Goal: Check status: Check status

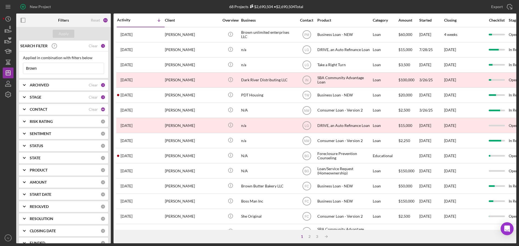
click at [38, 68] on input "Brown" at bounding box center [63, 68] width 81 height 11
drag, startPoint x: 38, startPoint y: 68, endPoint x: 13, endPoint y: 64, distance: 24.6
click at [13, 64] on div "New Project 68 Projects $2,690,504 • $2,690,504 Total Brown Export Icon/Export …" at bounding box center [260, 122] width 514 height 244
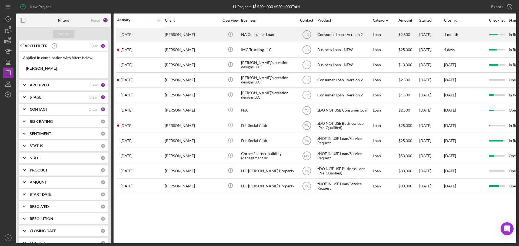
type input "[PERSON_NAME]"
click at [182, 34] on div "[PERSON_NAME]" at bounding box center [192, 35] width 54 height 14
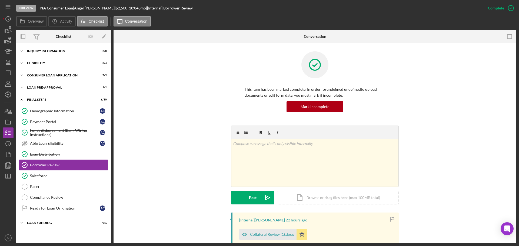
drag, startPoint x: 36, startPoint y: 165, endPoint x: 62, endPoint y: 166, distance: 26.2
click at [36, 165] on div "Borrower Review" at bounding box center [69, 165] width 78 height 4
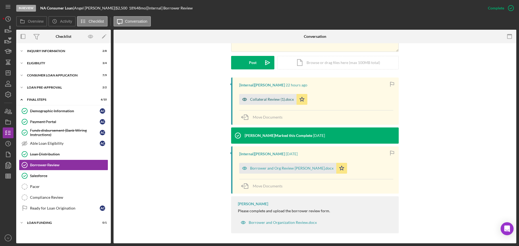
click at [264, 101] on div "Collateral Review (1).docx" at bounding box center [272, 99] width 44 height 4
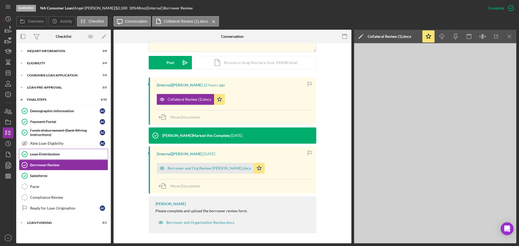
click at [45, 154] on div "Loan Distribution" at bounding box center [69, 154] width 78 height 4
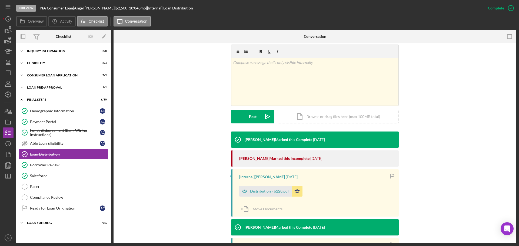
scroll to position [135, 0]
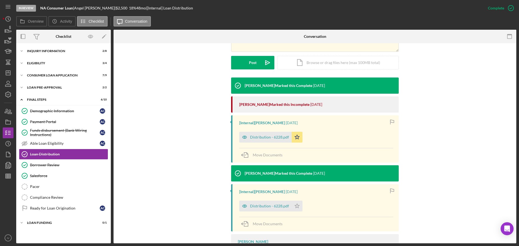
click at [263, 136] on div "Distribution - 6228.pdf" at bounding box center [269, 137] width 39 height 4
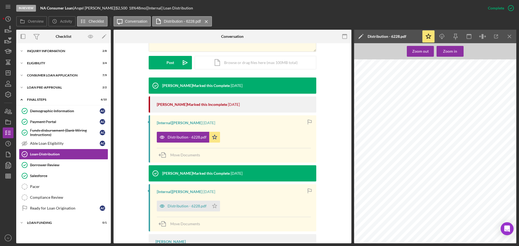
scroll to position [487, 0]
click at [41, 130] on div "Funds disbursement (Bank Wiring Instructions)" at bounding box center [65, 132] width 70 height 9
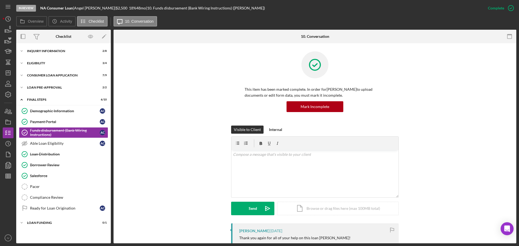
scroll to position [81, 0]
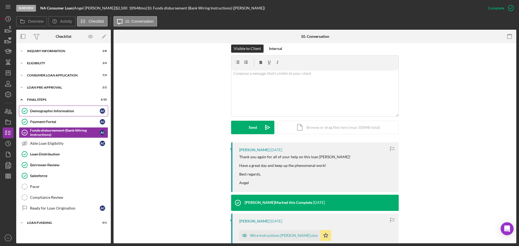
click at [41, 111] on div "Demographic Information" at bounding box center [65, 111] width 70 height 4
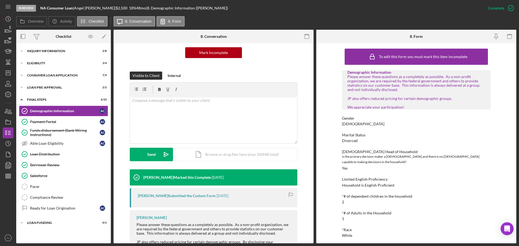
scroll to position [81, 0]
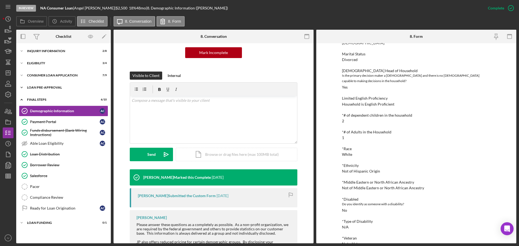
click at [38, 87] on div "Loan Pre-Approval" at bounding box center [65, 87] width 77 height 3
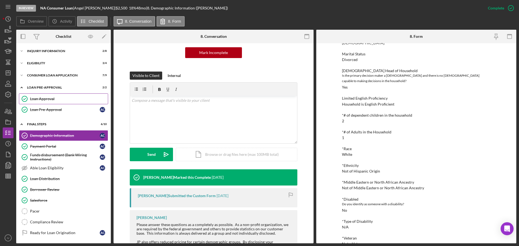
click at [38, 97] on div "Loan Approval" at bounding box center [69, 99] width 78 height 4
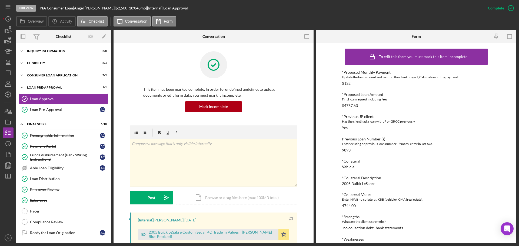
scroll to position [81, 0]
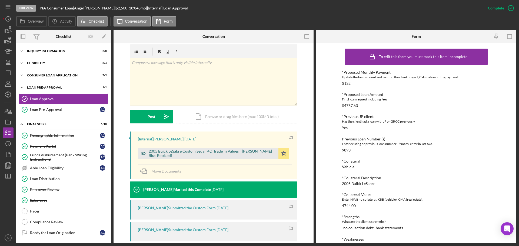
click at [158, 152] on div "2005 Buick LeSabre Custom Sedan 4D Trade In Values _ [PERSON_NAME] Blue Book.pdf" at bounding box center [212, 153] width 127 height 9
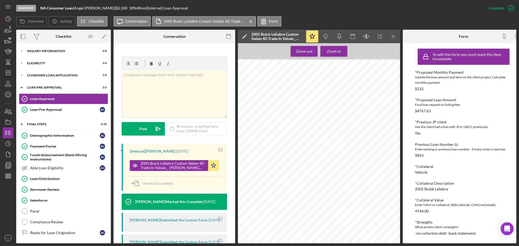
scroll to position [189, 0]
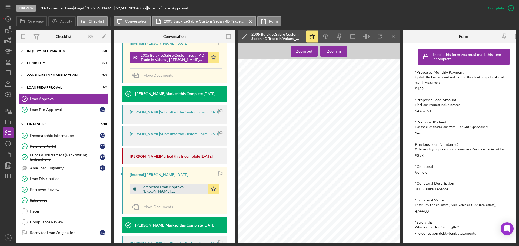
click at [155, 191] on div "Completed Loan Approval [PERSON_NAME] , [PERSON_NAME].pdf" at bounding box center [173, 189] width 65 height 9
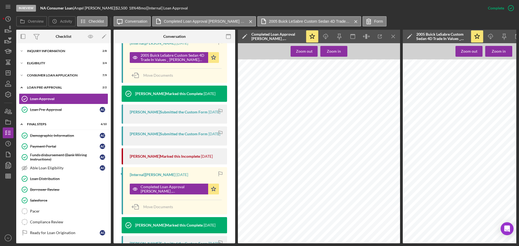
scroll to position [460, 0]
click at [35, 74] on div "Consumer Loan Application" at bounding box center [65, 75] width 77 height 3
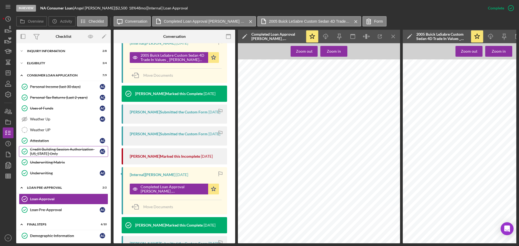
click at [37, 151] on div "Credit Building Session Authorization- [US_STATE] Only" at bounding box center [65, 151] width 70 height 9
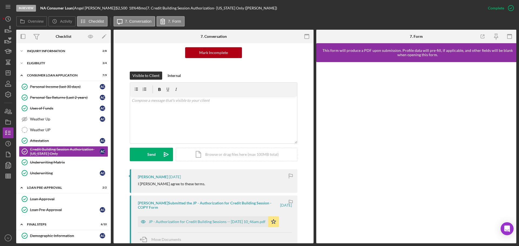
scroll to position [81, 0]
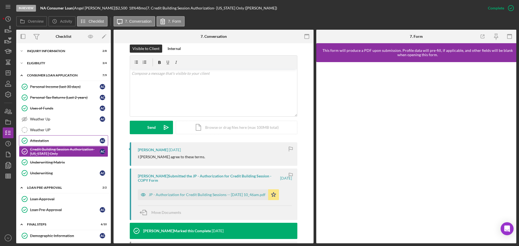
click at [36, 138] on link "Attestation Attestation A C" at bounding box center [63, 140] width 89 height 11
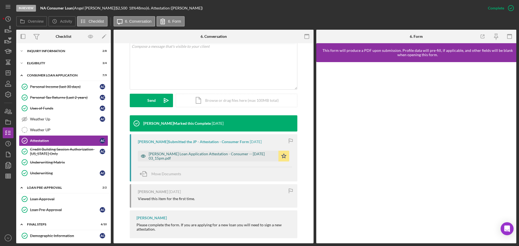
click at [168, 152] on div "[PERSON_NAME] Loan Application Attestation - Consumer -- [DATE] 03_15pm.pdf" at bounding box center [212, 156] width 127 height 9
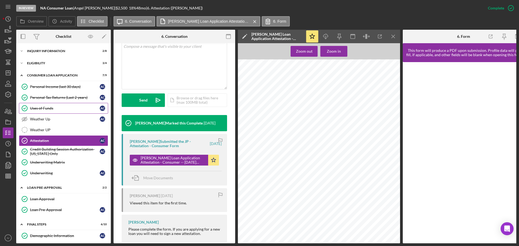
click at [48, 108] on div "Uses of Funds" at bounding box center [65, 108] width 70 height 4
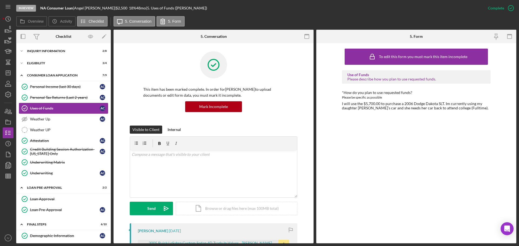
click at [34, 110] on div "Uses of Funds" at bounding box center [65, 108] width 70 height 4
click at [39, 95] on div "Personal Tax Returns (Last 2 years)" at bounding box center [65, 97] width 70 height 4
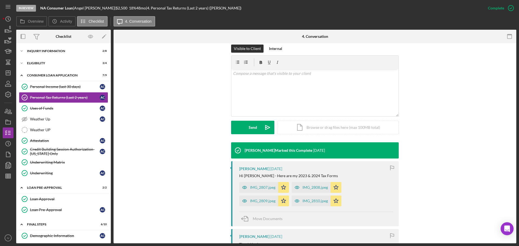
scroll to position [108, 0]
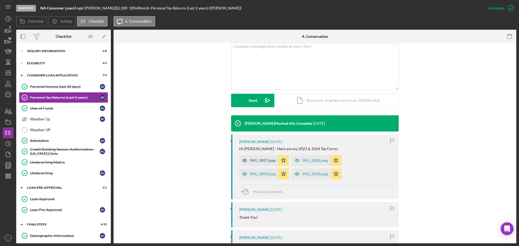
click at [253, 159] on div "IMG_2807.jpeg" at bounding box center [262, 160] width 25 height 4
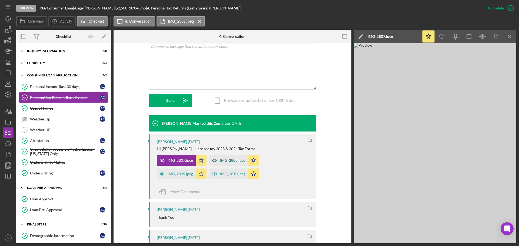
click at [224, 160] on div "IMG_2808.jpeg" at bounding box center [232, 160] width 25 height 4
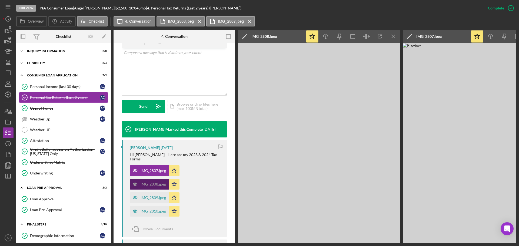
scroll to position [114, 0]
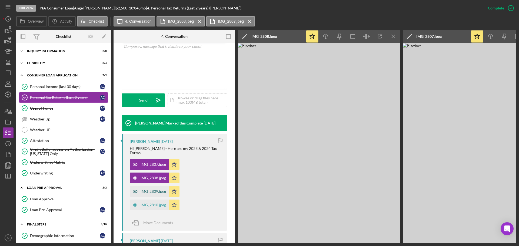
click at [150, 190] on div "IMG_2809.jpeg" at bounding box center [153, 192] width 25 height 4
click at [154, 200] on div "IMG_2810.jpeg" at bounding box center [149, 205] width 39 height 11
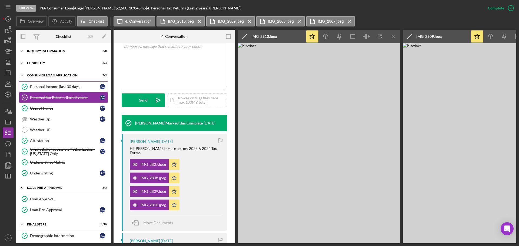
click at [47, 87] on div "Personal Income (last 30 days)" at bounding box center [65, 87] width 70 height 4
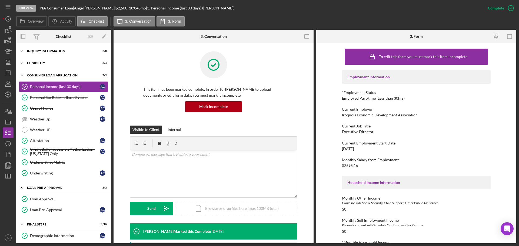
scroll to position [108, 0]
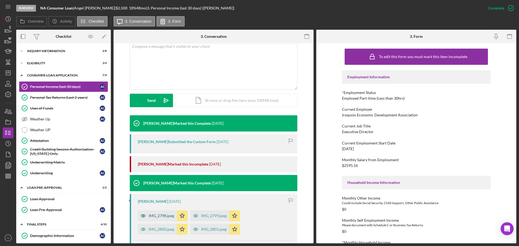
click at [165, 214] on div "IMG_2798.jpeg" at bounding box center [161, 216] width 25 height 4
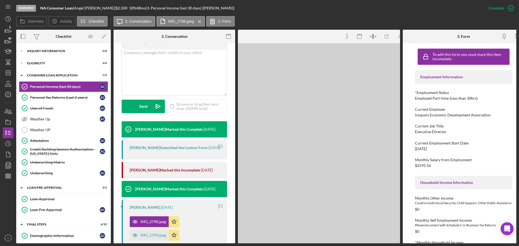
scroll to position [114, 0]
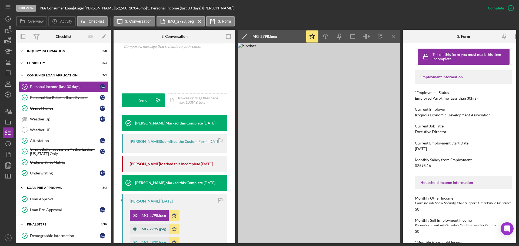
click at [153, 231] on div "IMG_2799.jpeg" at bounding box center [153, 229] width 25 height 4
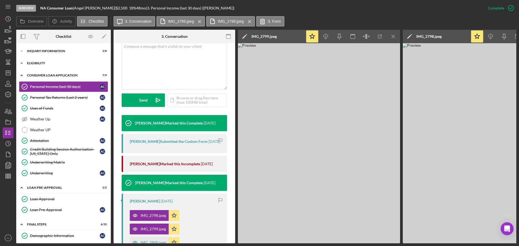
click at [39, 64] on div "Eligibility" at bounding box center [65, 63] width 77 height 3
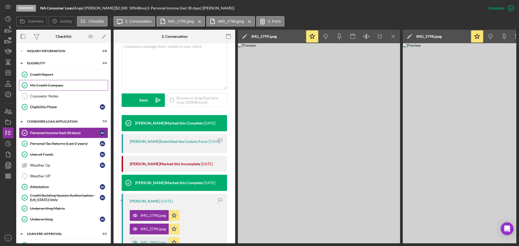
click at [44, 85] on div "My Credit Compass" at bounding box center [69, 85] width 78 height 4
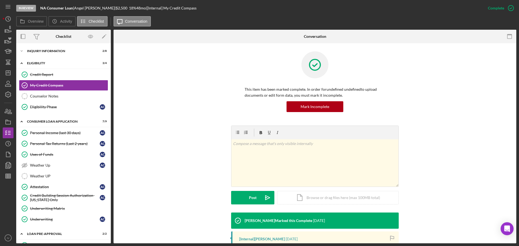
scroll to position [90, 0]
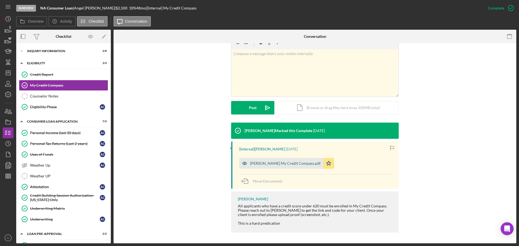
click at [258, 164] on div "[PERSON_NAME] My Credit Compass.pdf" at bounding box center [285, 163] width 71 height 4
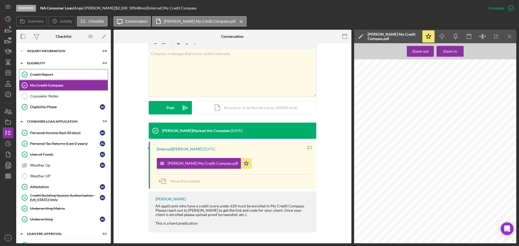
click at [44, 75] on div "Credit Report" at bounding box center [69, 74] width 78 height 4
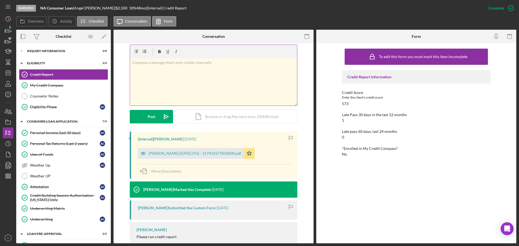
scroll to position [108, 0]
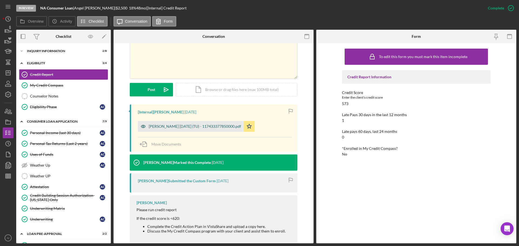
click at [173, 126] on div "[PERSON_NAME] [DATE] (TU) - 117433377850000.pdf" at bounding box center [195, 126] width 92 height 4
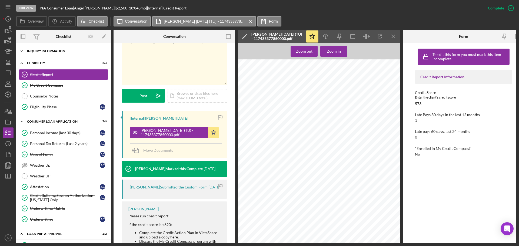
click at [40, 52] on div "Inquiry Information" at bounding box center [65, 50] width 77 height 3
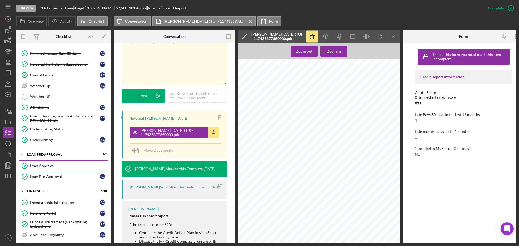
scroll to position [142, 0]
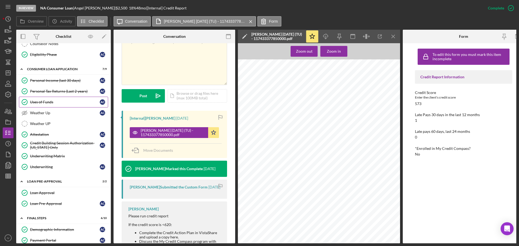
click at [37, 102] on div "Uses of Funds" at bounding box center [65, 102] width 70 height 4
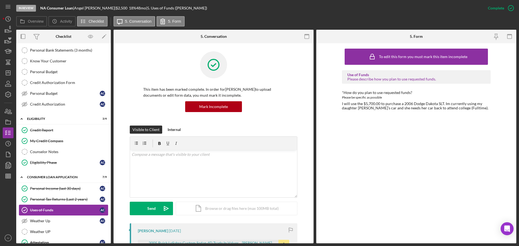
scroll to position [61, 0]
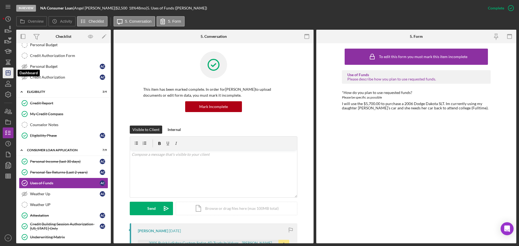
click at [10, 74] on polygon "button" at bounding box center [8, 73] width 4 height 4
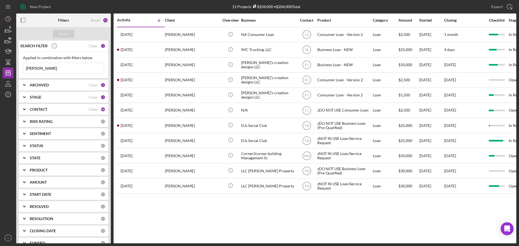
drag, startPoint x: 44, startPoint y: 69, endPoint x: 24, endPoint y: 36, distance: 38.3
click at [8, 64] on div "New Project 11 Projects $204,000 • $204,000 Total [PERSON_NAME] Export Icon/Exp…" at bounding box center [260, 122] width 514 height 244
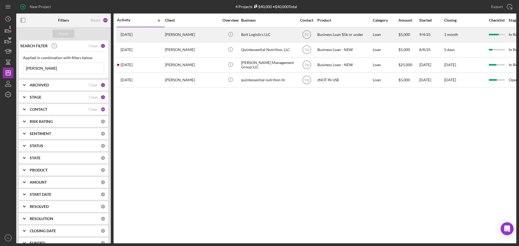
type input "[PERSON_NAME]"
click at [186, 35] on div "[PERSON_NAME]" at bounding box center [192, 35] width 54 height 14
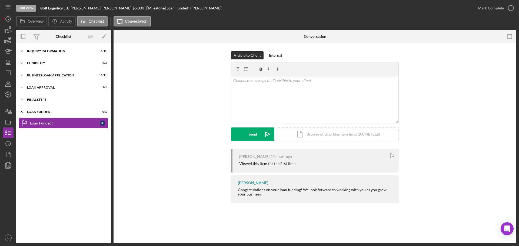
click at [35, 98] on div "Final Steps" at bounding box center [65, 99] width 77 height 3
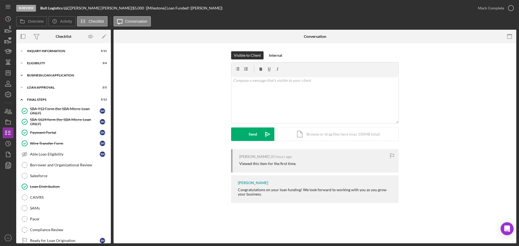
click at [38, 75] on div "BUSINESS LOAN APPLICATION" at bounding box center [65, 75] width 77 height 3
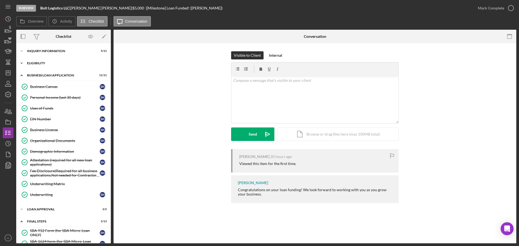
click at [39, 61] on div "Icon/Expander Eligibility 3 / 4" at bounding box center [63, 63] width 95 height 11
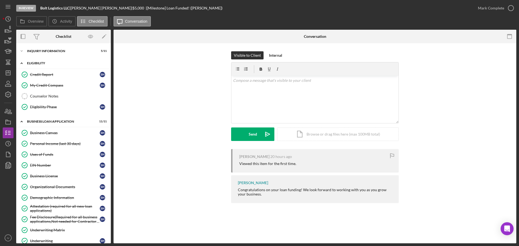
click at [35, 62] on div "Icon/Expander Eligibility 3 / 4" at bounding box center [63, 63] width 95 height 11
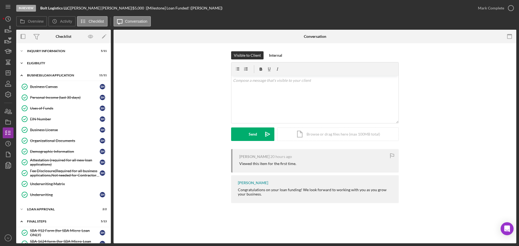
click at [35, 62] on div "Eligibility" at bounding box center [65, 63] width 77 height 3
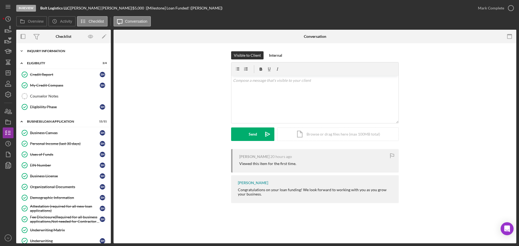
click at [43, 50] on div "INQUIRY INFORMATION" at bounding box center [65, 50] width 77 height 3
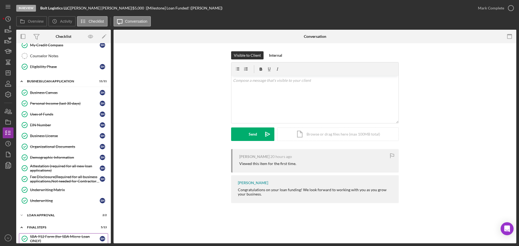
scroll to position [216, 0]
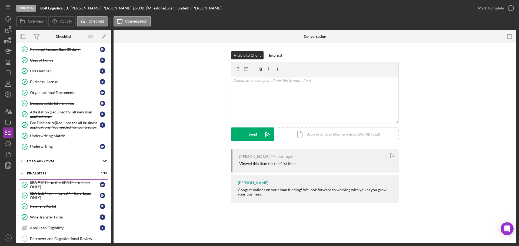
click at [51, 183] on div "SBA 912 Form (for SBA Micro-Loan ONLY)" at bounding box center [65, 185] width 70 height 9
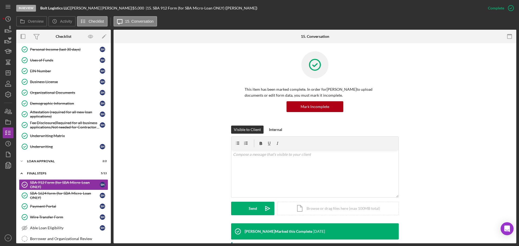
scroll to position [108, 0]
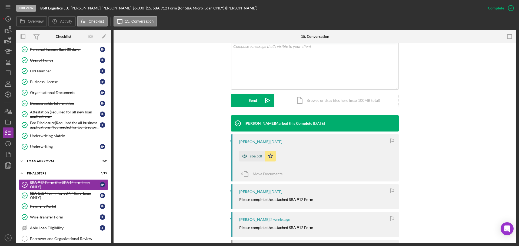
click at [257, 155] on div "sba.pdf" at bounding box center [256, 156] width 12 height 4
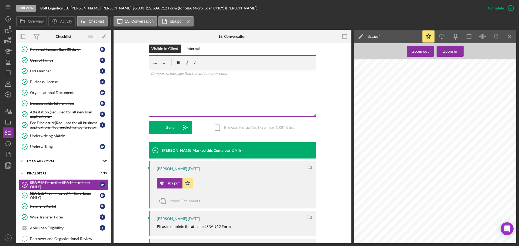
scroll to position [0, 0]
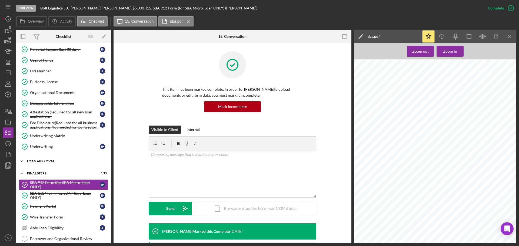
click at [34, 161] on div "Loan Approval" at bounding box center [65, 161] width 77 height 3
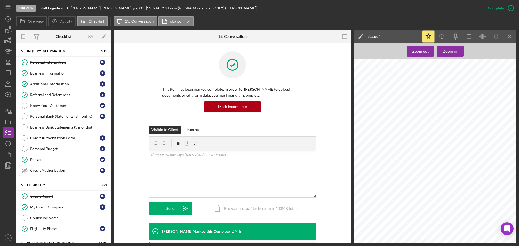
scroll to position [27, 0]
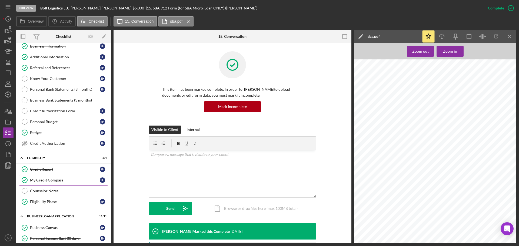
click at [48, 180] on div "My Credit Compass" at bounding box center [65, 180] width 70 height 4
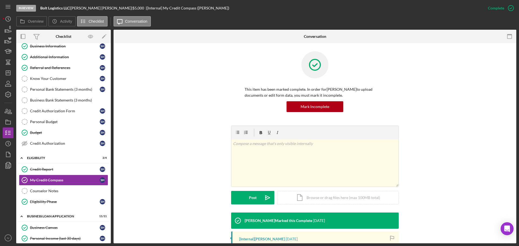
scroll to position [81, 0]
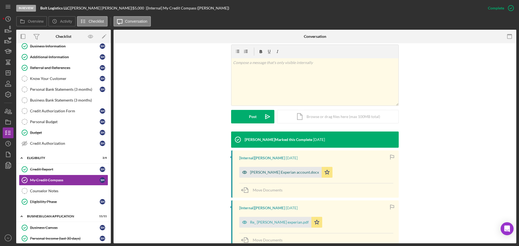
click at [278, 173] on div "[PERSON_NAME] Experian account.docx" at bounding box center [284, 172] width 69 height 4
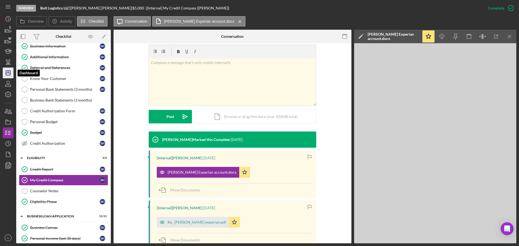
click at [10, 72] on polygon "button" at bounding box center [8, 73] width 4 height 4
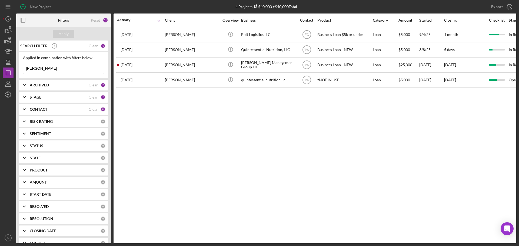
drag, startPoint x: 42, startPoint y: 68, endPoint x: 16, endPoint y: 68, distance: 26.5
click at [14, 69] on div "New Project 4 Projects $40,000 • $40,000 Total hayden Export Icon/Export Filter…" at bounding box center [260, 122] width 514 height 244
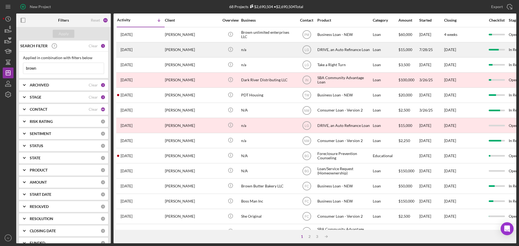
type input "brown"
click at [180, 49] on div "[PERSON_NAME]" at bounding box center [192, 50] width 54 height 14
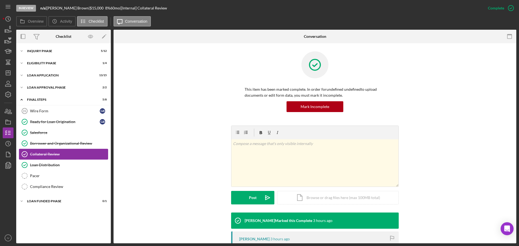
drag, startPoint x: 49, startPoint y: 153, endPoint x: 55, endPoint y: 155, distance: 5.6
click at [49, 153] on div "Collateral Review" at bounding box center [69, 154] width 78 height 4
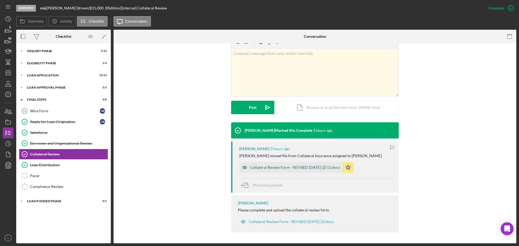
click at [259, 165] on div "Collateral Review Form - REVISED [DATE] (2) (1).docx" at bounding box center [295, 167] width 90 height 4
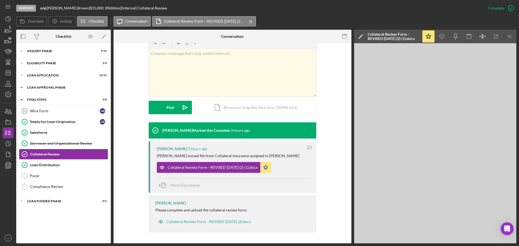
click at [37, 88] on div "Loan Approval Phase" at bounding box center [65, 87] width 77 height 3
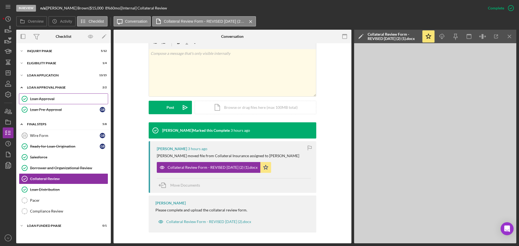
click at [42, 98] on div "Loan Approval" at bounding box center [69, 99] width 78 height 4
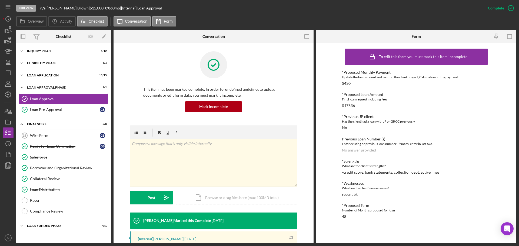
scroll to position [81, 0]
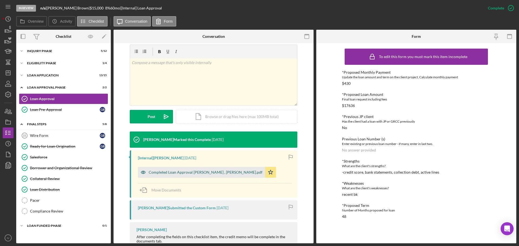
click at [168, 171] on div "Completed Loan Approval [PERSON_NAME] , [PERSON_NAME].pdf" at bounding box center [206, 172] width 114 height 4
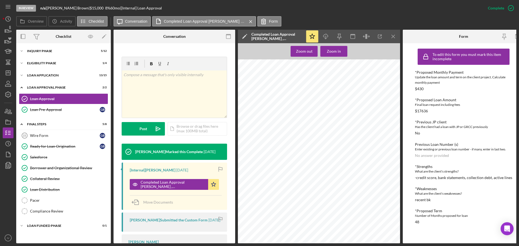
scroll to position [379, 0]
click at [36, 89] on div "Icon/Expander Loan Approval Phase 2 / 2" at bounding box center [63, 87] width 95 height 11
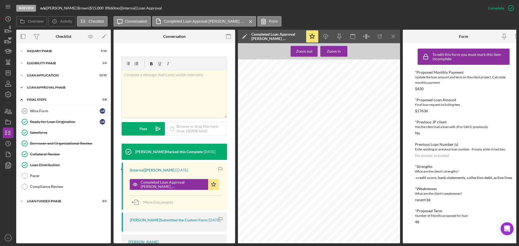
click at [39, 86] on div "Icon/Expander Loan Approval Phase 2 / 2" at bounding box center [63, 87] width 95 height 11
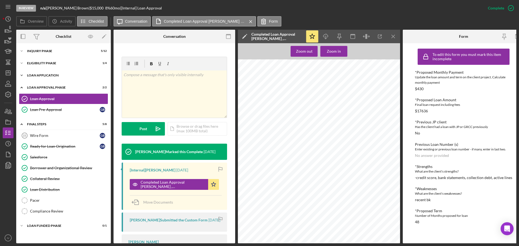
click at [38, 77] on div "Icon/Expander Loan Application 13 / 15" at bounding box center [63, 75] width 95 height 11
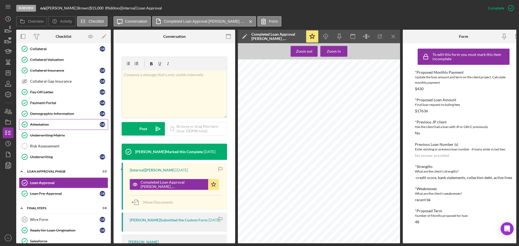
scroll to position [108, 0]
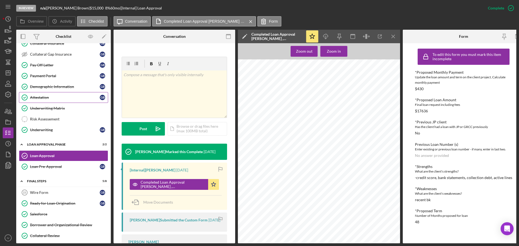
click at [40, 98] on div "Attestation" at bounding box center [65, 97] width 70 height 4
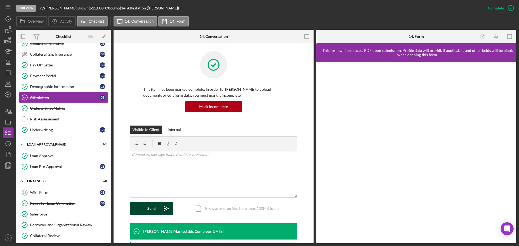
scroll to position [81, 0]
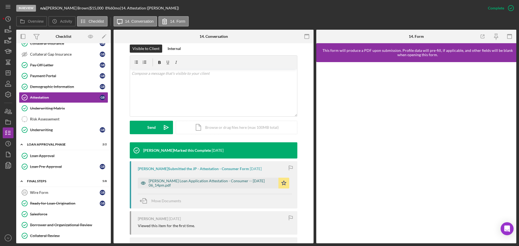
click at [155, 181] on div "[PERSON_NAME] Loan Application Attestation - Consumer -- [DATE] 06_14pm.pdf" at bounding box center [212, 183] width 127 height 9
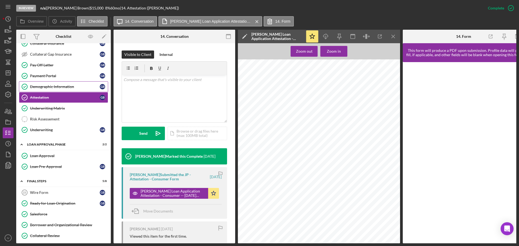
click at [35, 87] on div "Demographic Information" at bounding box center [65, 87] width 70 height 4
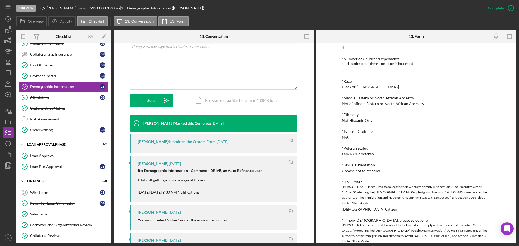
scroll to position [270, 0]
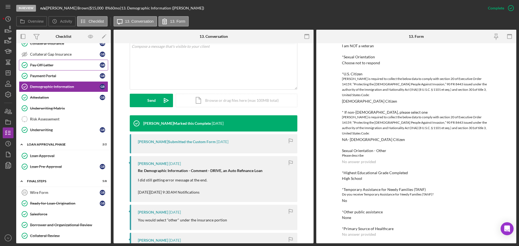
click at [39, 65] on div "Pay Off Letter" at bounding box center [65, 65] width 70 height 4
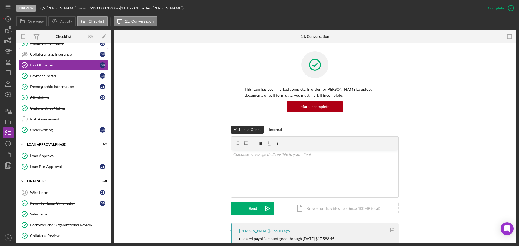
scroll to position [54, 0]
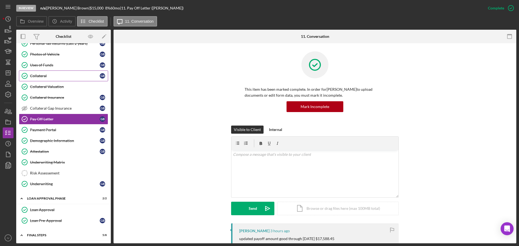
click at [32, 74] on div "Collateral" at bounding box center [65, 76] width 70 height 4
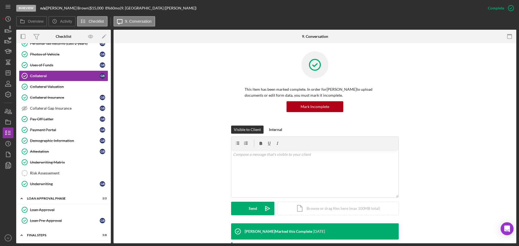
scroll to position [108, 0]
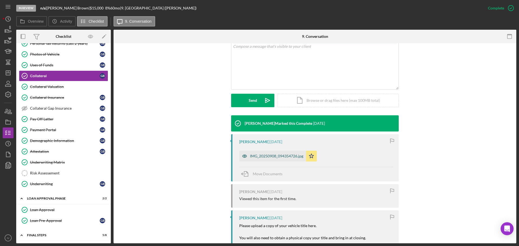
click at [268, 155] on div "IMG_20250908_094354726.jpg" at bounding box center [276, 156] width 53 height 4
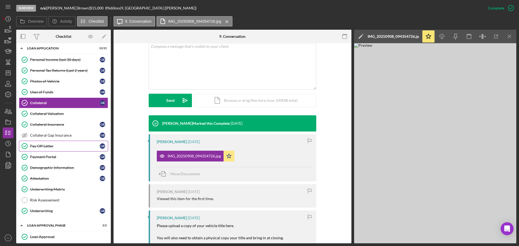
scroll to position [27, 0]
click at [32, 91] on div "Uses of Funds" at bounding box center [65, 92] width 70 height 4
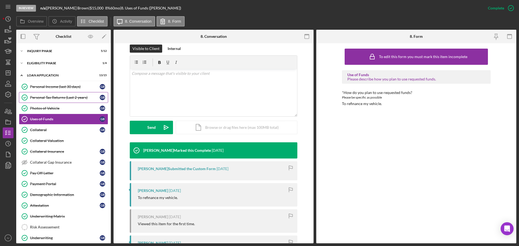
click at [42, 98] on div "Personal Tax Returns (Last 2 years)" at bounding box center [65, 97] width 70 height 4
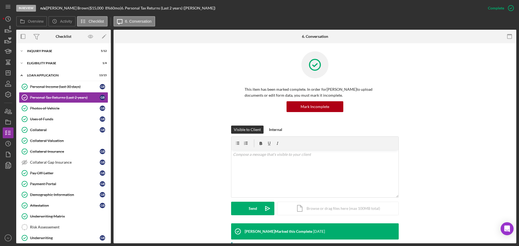
scroll to position [135, 0]
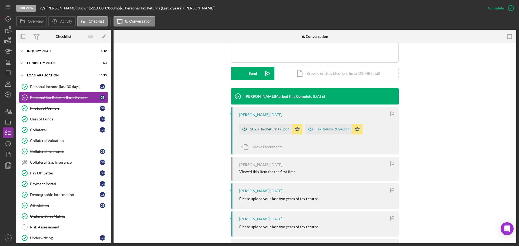
click at [258, 127] on div "2023_TaxReturn (7).pdf" at bounding box center [269, 129] width 39 height 4
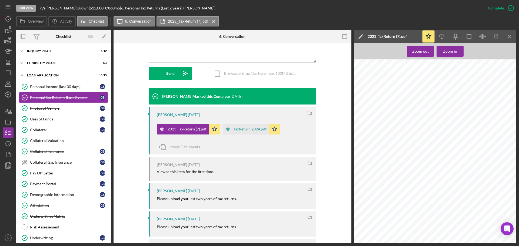
scroll to position [270, 0]
click at [245, 126] on div "TaxReturn 2024.pdf" at bounding box center [246, 129] width 47 height 11
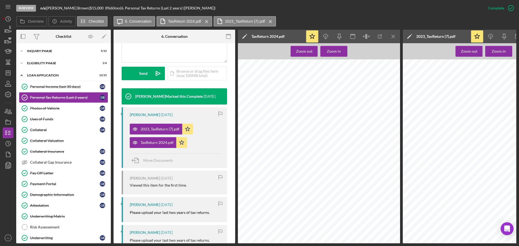
scroll to position [81, 0]
click at [37, 86] on div "Personal Income (last 30 days)" at bounding box center [65, 87] width 70 height 4
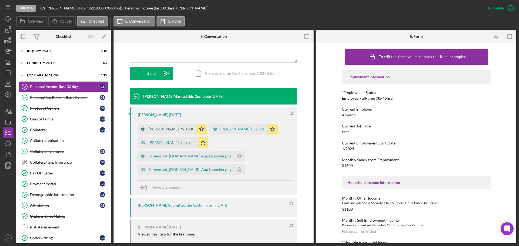
click at [164, 127] on div "[PERSON_NAME] PS 3.pdf" at bounding box center [171, 129] width 45 height 4
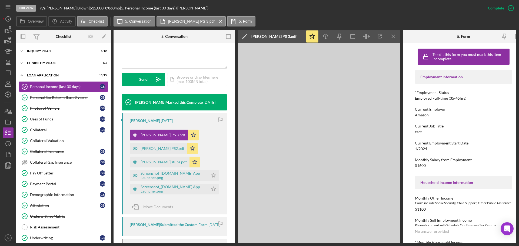
scroll to position [141, 0]
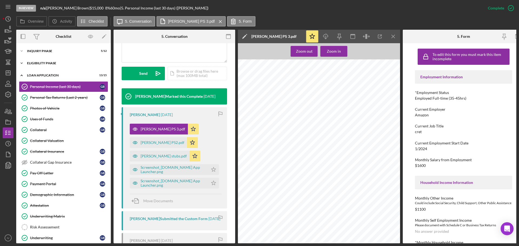
click at [40, 62] on div "Eligibility Phase" at bounding box center [65, 63] width 77 height 3
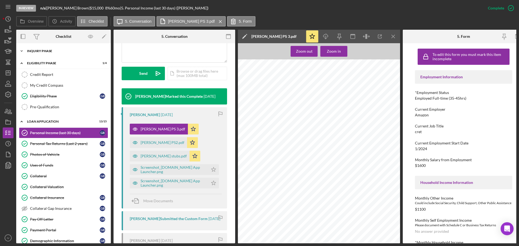
click at [37, 52] on div "Inquiry Phase" at bounding box center [65, 50] width 77 height 3
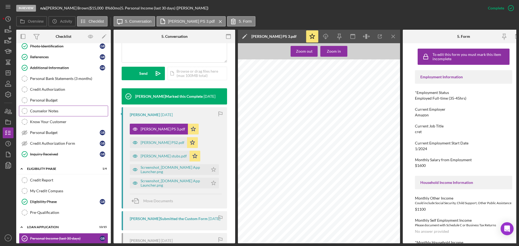
scroll to position [0, 0]
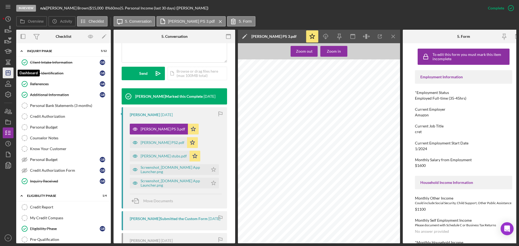
click at [8, 71] on icon "Icon/Dashboard" at bounding box center [8, 73] width 14 height 14
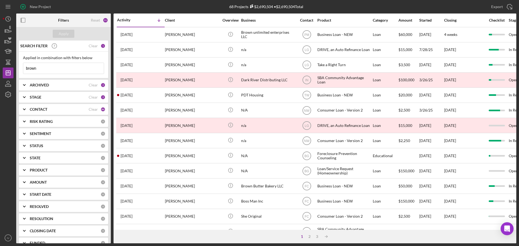
click at [49, 64] on input "brown" at bounding box center [63, 68] width 81 height 11
drag, startPoint x: 48, startPoint y: 65, endPoint x: 7, endPoint y: 58, distance: 42.3
click at [9, 65] on div "New Project 68 Projects $2,690,504 • $2,690,504 Total brown Export Icon/Export …" at bounding box center [260, 122] width 514 height 244
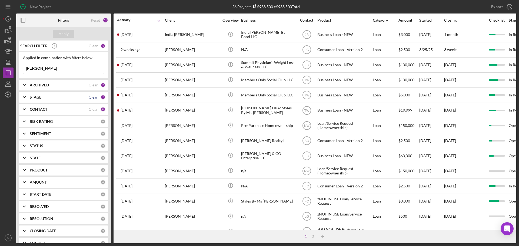
type input "[PERSON_NAME]"
click at [96, 98] on div "Clear" at bounding box center [93, 97] width 9 height 4
click at [101, 98] on div "0" at bounding box center [103, 97] width 5 height 5
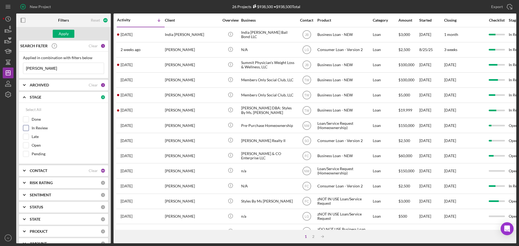
click at [26, 130] on input "In Review" at bounding box center [25, 127] width 5 height 5
checkbox input "true"
click at [68, 34] on button "Apply" at bounding box center [64, 34] width 22 height 8
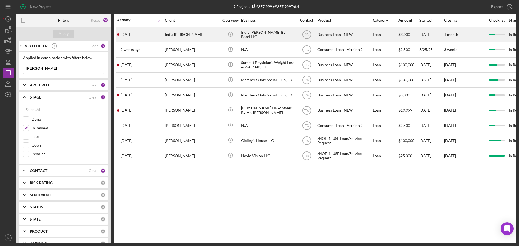
click at [191, 35] on div "India [PERSON_NAME]" at bounding box center [192, 35] width 54 height 14
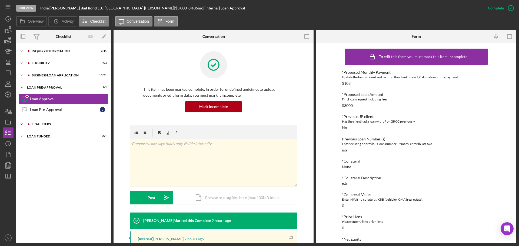
click at [39, 124] on div "FINAL STEPS" at bounding box center [68, 124] width 72 height 3
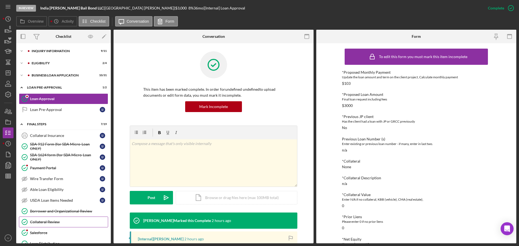
scroll to position [110, 0]
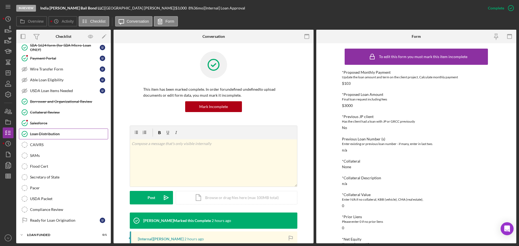
click at [42, 135] on div "Loan Distribution" at bounding box center [69, 134] width 78 height 4
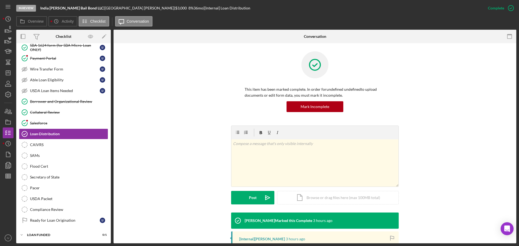
scroll to position [81, 0]
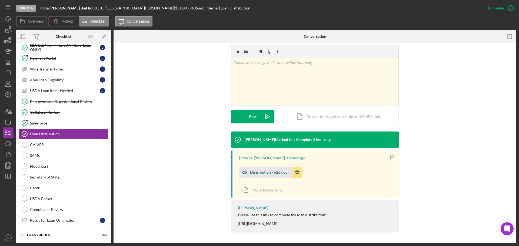
click at [263, 174] on div "Distribution - 6267.pdf" at bounding box center [269, 172] width 39 height 4
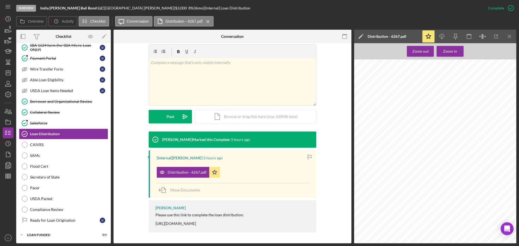
scroll to position [216, 0]
click at [53, 110] on div "Collateral Review" at bounding box center [69, 112] width 78 height 4
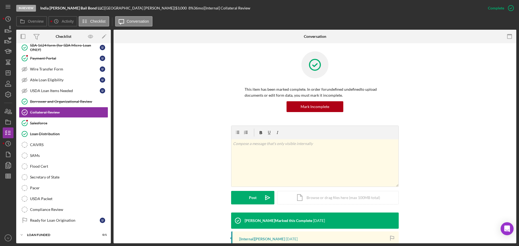
scroll to position [81, 0]
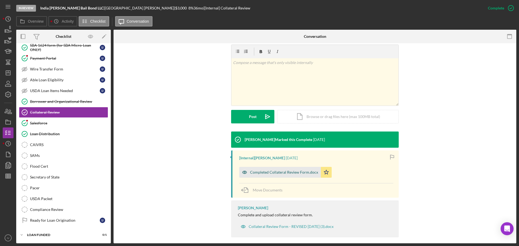
click at [270, 174] on div "Completed Collateral Review Form.docx" at bounding box center [284, 172] width 68 height 4
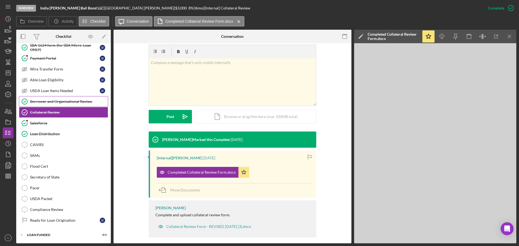
click at [30, 101] on div "Borrower and Organizational Review" at bounding box center [69, 101] width 78 height 4
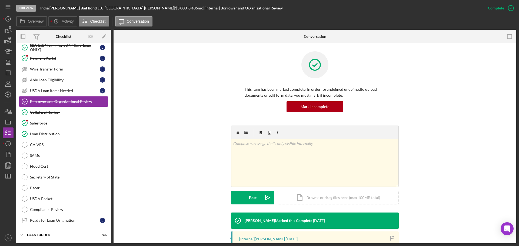
scroll to position [81, 0]
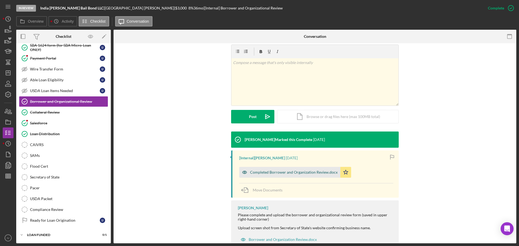
click at [264, 172] on div "Completed Borrower and Organization Review.docx" at bounding box center [294, 172] width 88 height 4
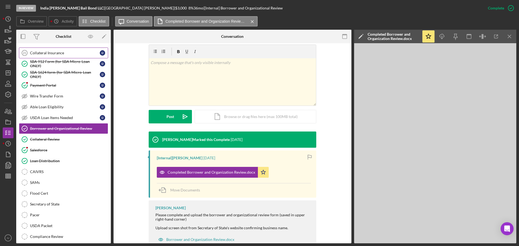
scroll to position [56, 0]
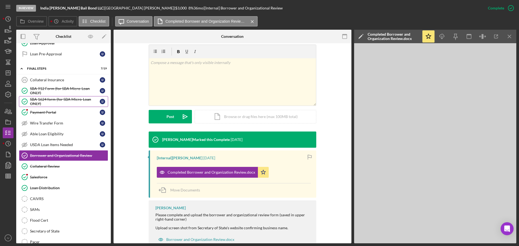
click at [45, 98] on div "SBA 1624 form (for SBA Micro-Loan ONLY)" at bounding box center [65, 101] width 70 height 9
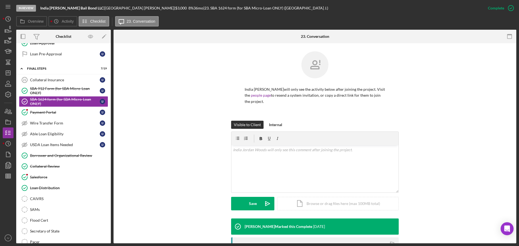
scroll to position [92, 0]
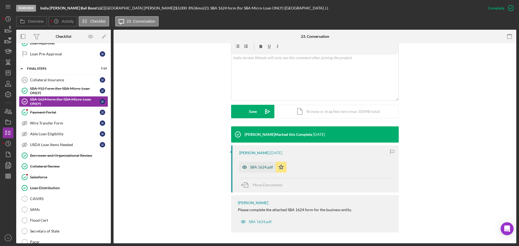
click at [260, 167] on div "SBA 1624.pdf" at bounding box center [261, 167] width 23 height 4
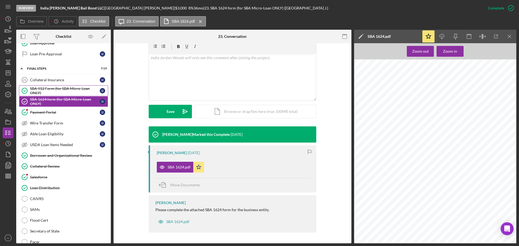
click at [54, 86] on link "SBA 912 Form (for SBA Micro-Loan ONLY) SBA 912 Form (for SBA Micro-Loan ONLY) I…" at bounding box center [63, 90] width 89 height 11
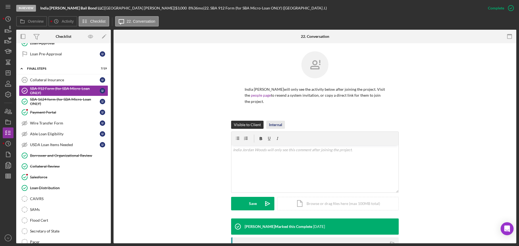
scroll to position [81, 0]
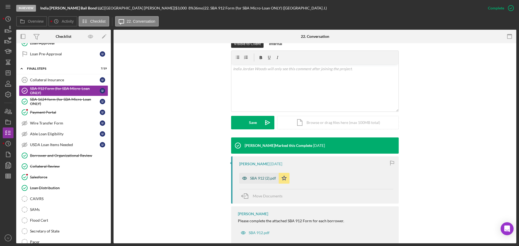
click at [261, 175] on div "SBA 912 (2).pdf" at bounding box center [258, 178] width 39 height 11
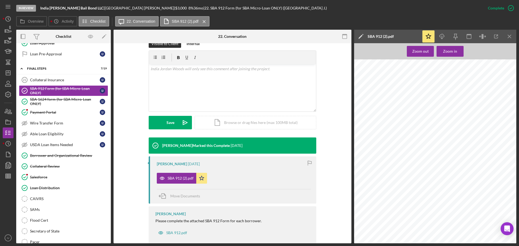
scroll to position [2, 0]
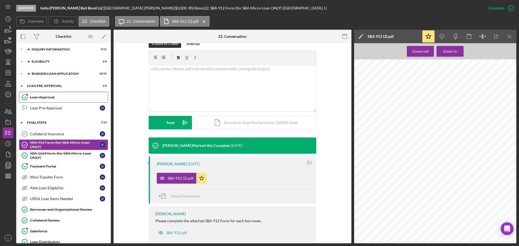
click at [44, 96] on div "Loan Approval" at bounding box center [69, 97] width 78 height 4
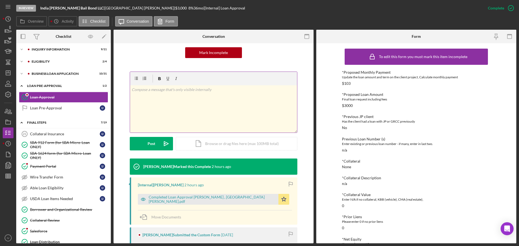
scroll to position [81, 0]
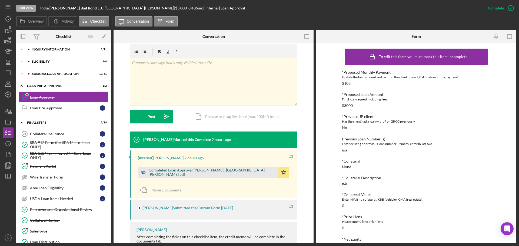
click at [215, 174] on div "Completed Loan Approval [PERSON_NAME] , [GEOGRAPHIC_DATA] [PERSON_NAME].pdf" at bounding box center [212, 172] width 127 height 9
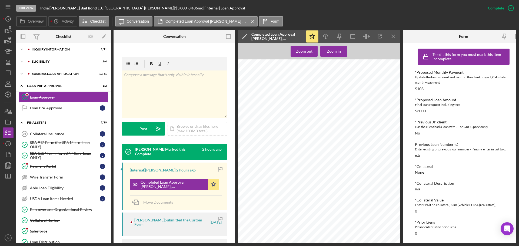
scroll to position [464, 0]
click at [57, 74] on div "BUSINESS LOAN APPLICATION" at bounding box center [68, 73] width 72 height 3
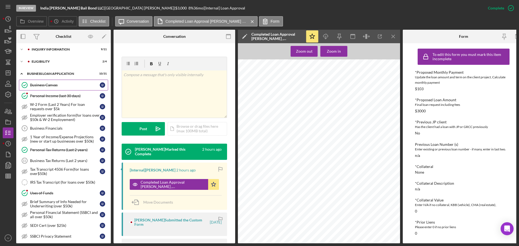
click at [38, 85] on div "Business Canvas" at bounding box center [65, 85] width 70 height 4
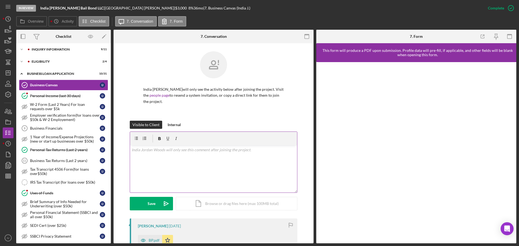
scroll to position [81, 0]
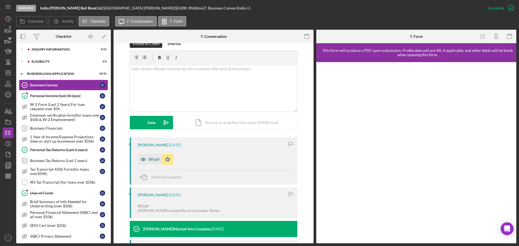
click at [151, 159] on div "BP.pdf" at bounding box center [154, 159] width 11 height 4
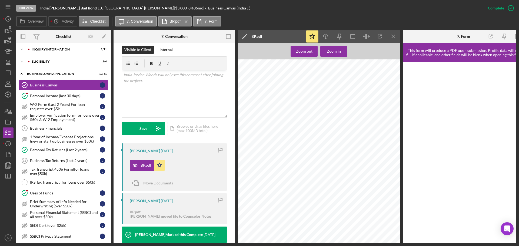
scroll to position [189, 0]
click at [34, 96] on div "Personal Income (last 30 days)" at bounding box center [65, 96] width 70 height 4
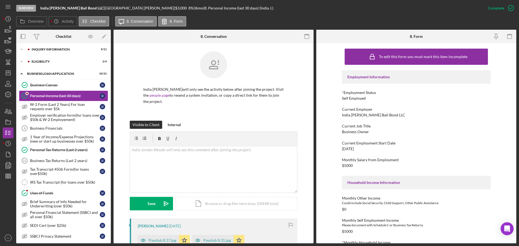
scroll to position [81, 0]
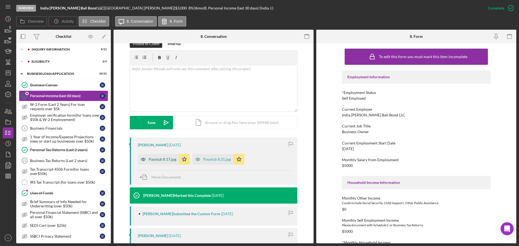
click at [167, 159] on div "Paystub 8.17.jpg" at bounding box center [163, 159] width 28 height 4
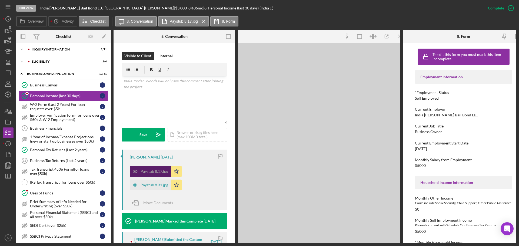
scroll to position [87, 0]
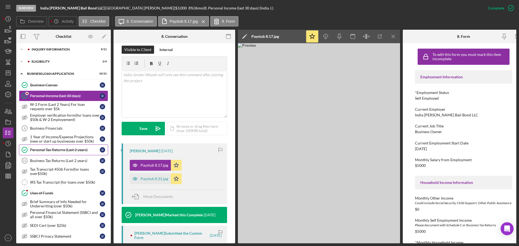
click at [57, 148] on div "Personal Tax Returns (Last 2 years)" at bounding box center [65, 150] width 70 height 4
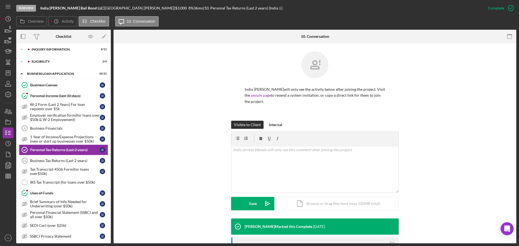
scroll to position [81, 0]
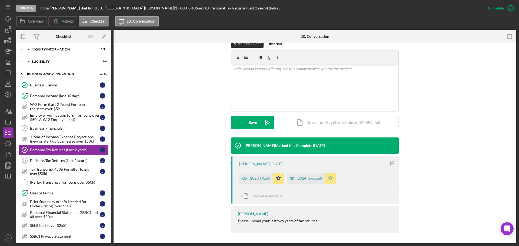
click at [250, 179] on div "2023 TR.pdf" at bounding box center [260, 178] width 21 height 4
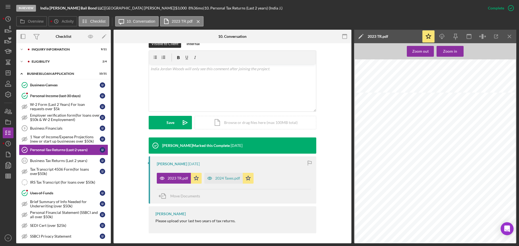
scroll to position [811, 0]
click at [221, 176] on div "2024 Taxes.pdf" at bounding box center [223, 178] width 38 height 11
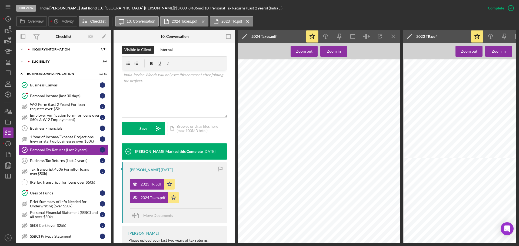
scroll to position [1298, 0]
drag, startPoint x: 46, startPoint y: 193, endPoint x: 49, endPoint y: 192, distance: 2.9
click at [46, 193] on div "Uses of Funds" at bounding box center [65, 193] width 70 height 4
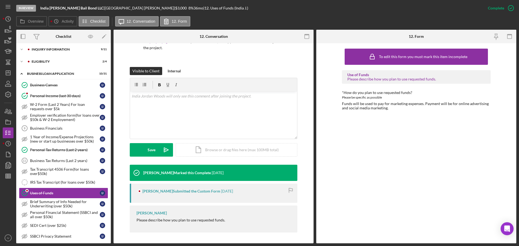
scroll to position [56, 0]
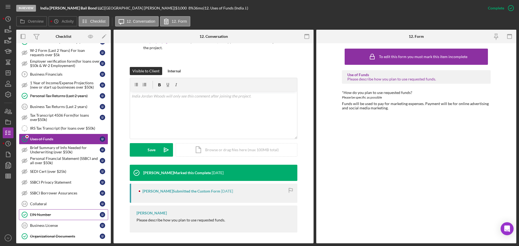
click at [45, 214] on div "EIN Number" at bounding box center [65, 215] width 70 height 4
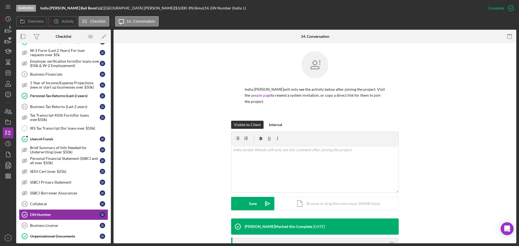
scroll to position [83, 0]
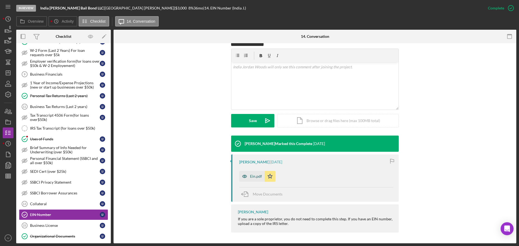
click at [256, 176] on div "Ein.pdf" at bounding box center [256, 176] width 12 height 4
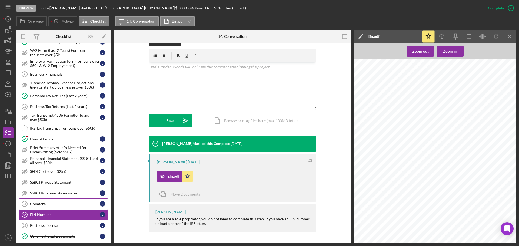
scroll to position [137, 0]
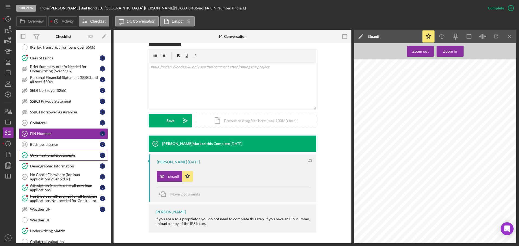
click at [48, 156] on div "Organizational Documents" at bounding box center [65, 155] width 70 height 4
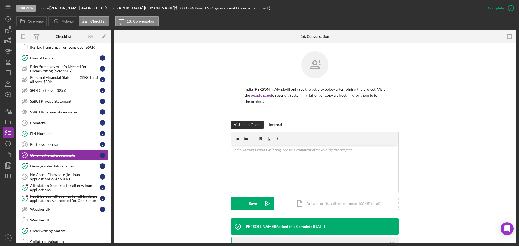
scroll to position [100, 0]
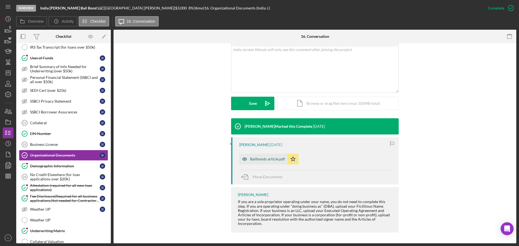
click at [260, 159] on div "Bailbonds article.pdf" at bounding box center [267, 159] width 35 height 4
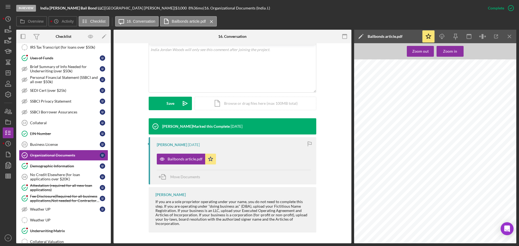
scroll to position [46, 0]
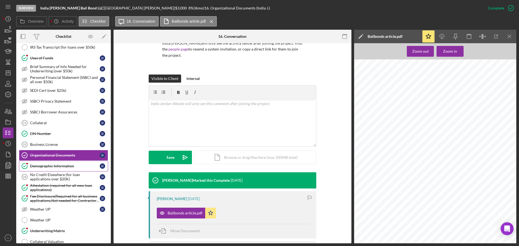
click at [44, 166] on div "Demographic Information" at bounding box center [65, 166] width 70 height 4
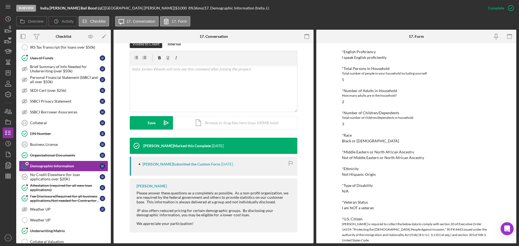
scroll to position [135, 0]
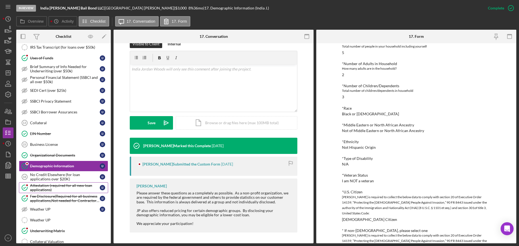
click at [42, 187] on div "Attestation (required for all new loan applications)" at bounding box center [65, 188] width 70 height 9
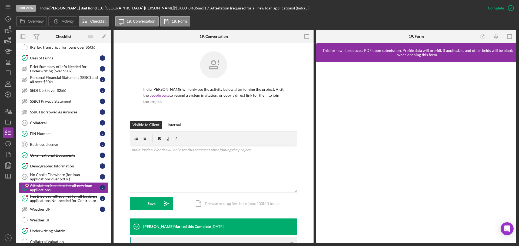
scroll to position [81, 0]
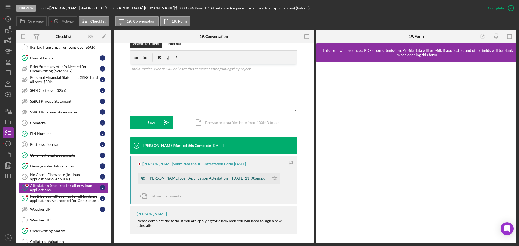
click at [178, 178] on div "[PERSON_NAME] Loan Application Attestation -- [DATE] 11_08am.pdf" at bounding box center [208, 178] width 118 height 4
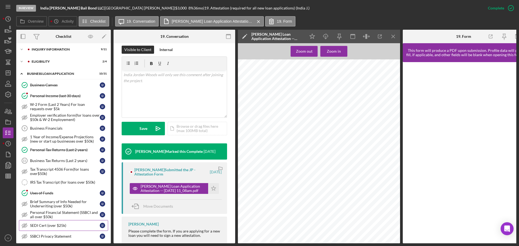
scroll to position [0, 0]
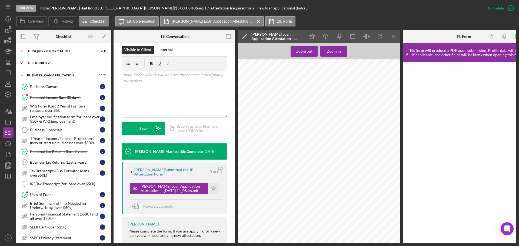
click at [45, 64] on div "ELIGIBILITY" at bounding box center [68, 63] width 72 height 3
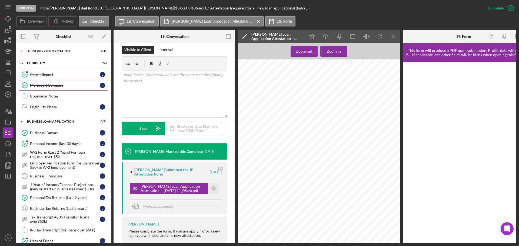
click at [40, 85] on div "My Credit Compass" at bounding box center [65, 85] width 70 height 4
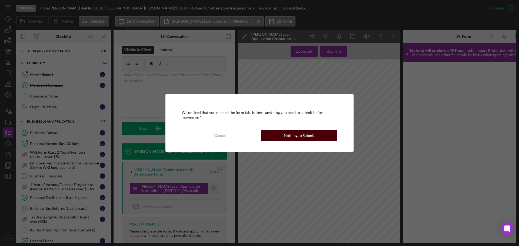
click at [316, 135] on button "Nothing to Submit" at bounding box center [299, 135] width 77 height 11
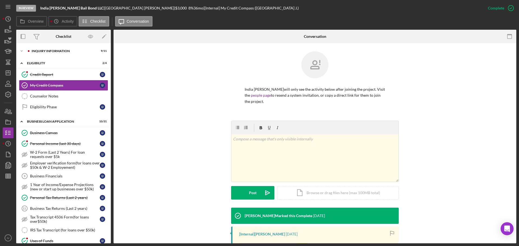
scroll to position [85, 0]
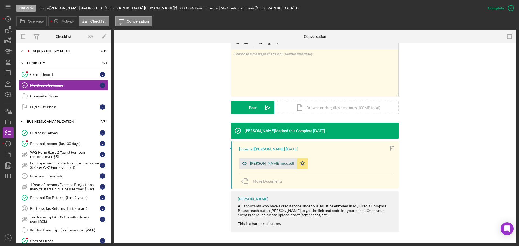
click at [275, 164] on div "[PERSON_NAME] mcc.pdf" at bounding box center [272, 163] width 44 height 4
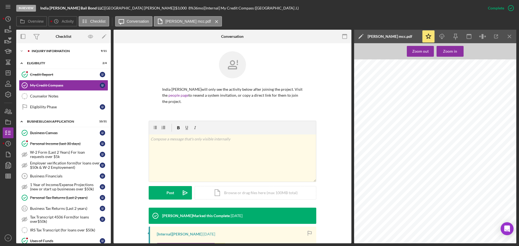
scroll to position [85, 0]
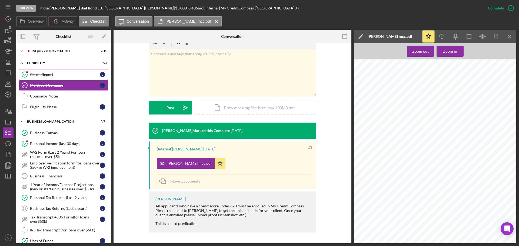
click at [37, 73] on div "Credit Report" at bounding box center [65, 74] width 70 height 4
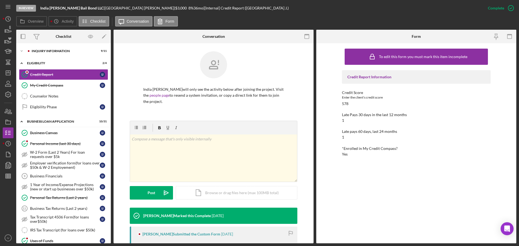
scroll to position [81, 0]
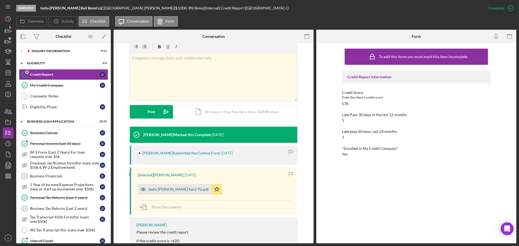
click at [177, 188] on div "India Jordan Woods hard TU.pdf" at bounding box center [179, 189] width 60 height 4
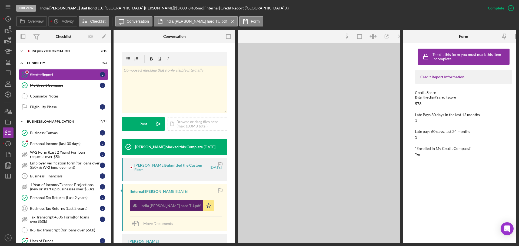
scroll to position [87, 0]
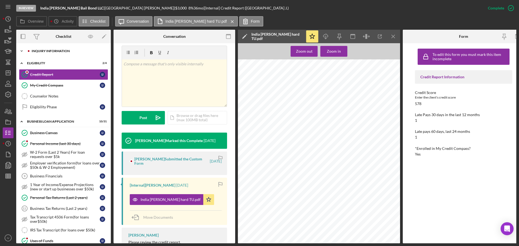
click at [45, 53] on div "Icon/Expander INQUIRY INFORMATION 9 / 11" at bounding box center [63, 51] width 95 height 11
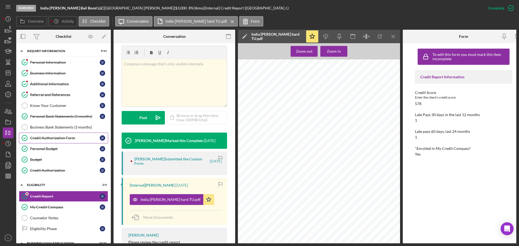
click at [44, 140] on div "Credit Authorization Form" at bounding box center [65, 138] width 70 height 4
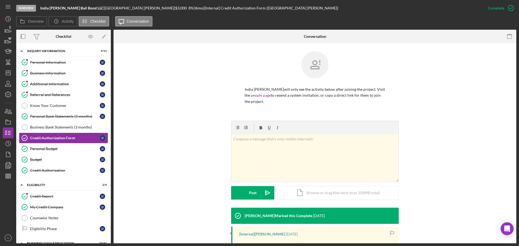
scroll to position [102, 0]
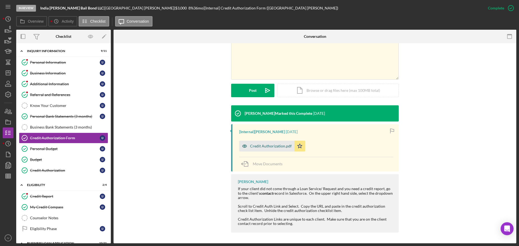
click at [257, 146] on div "Credit Authorization.pdf" at bounding box center [271, 146] width 42 height 4
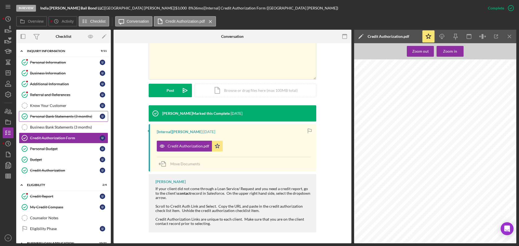
click at [46, 118] on div "Personal Bank Statements (3 months)" at bounding box center [65, 116] width 70 height 4
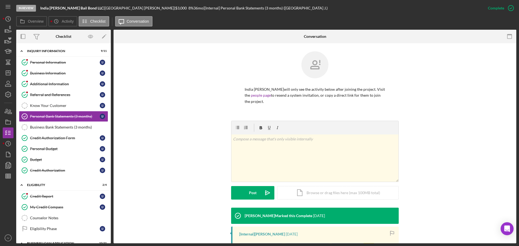
scroll to position [73, 0]
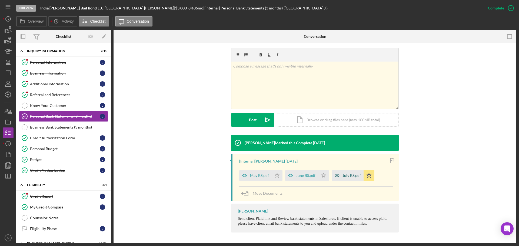
click at [353, 174] on div "July BS.pdf" at bounding box center [352, 176] width 18 height 4
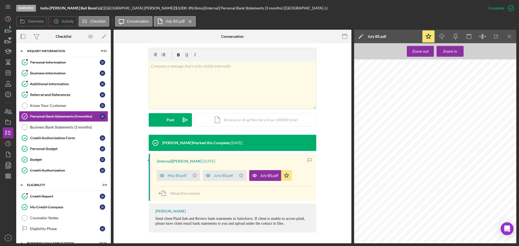
scroll to position [2433, 0]
click at [50, 73] on div "Business Information" at bounding box center [65, 73] width 70 height 4
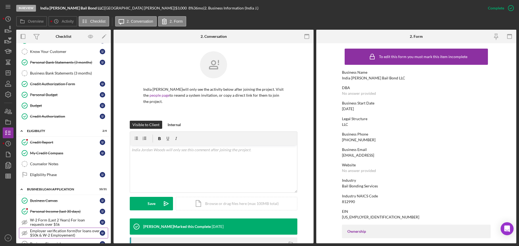
scroll to position [27, 0]
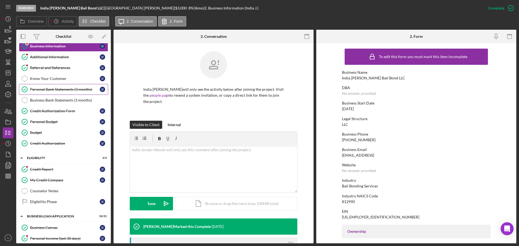
click at [66, 88] on div "Personal Bank Statements (3 months)" at bounding box center [65, 89] width 70 height 4
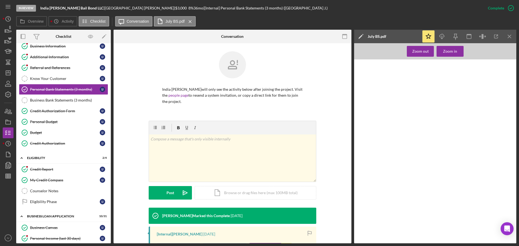
scroll to position [27, 0]
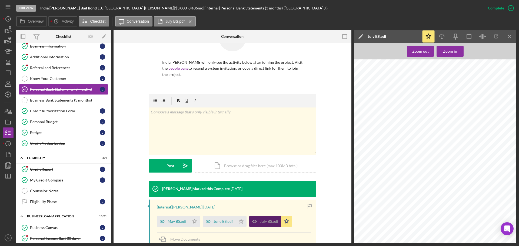
click at [263, 222] on div "July BS.pdf" at bounding box center [269, 222] width 18 height 4
click at [6, 71] on polygon "button" at bounding box center [8, 73] width 4 height 4
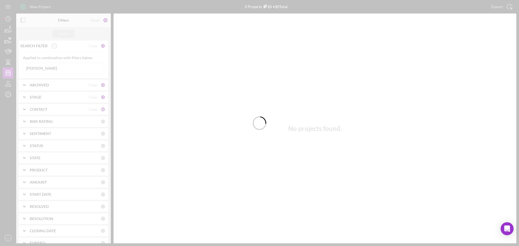
click at [42, 69] on div at bounding box center [259, 123] width 519 height 246
drag, startPoint x: 42, startPoint y: 69, endPoint x: 19, endPoint y: 68, distance: 22.7
click at [19, 68] on div at bounding box center [259, 123] width 519 height 246
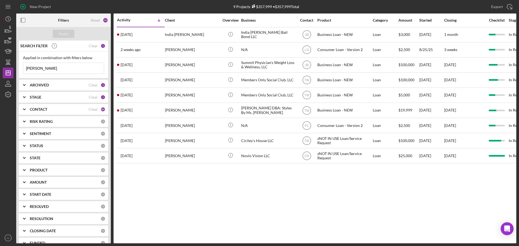
drag, startPoint x: 40, startPoint y: 70, endPoint x: 18, endPoint y: 67, distance: 21.8
click at [19, 68] on div "Applied in combination with filters below woods Icon/Menu Close" at bounding box center [63, 65] width 89 height 27
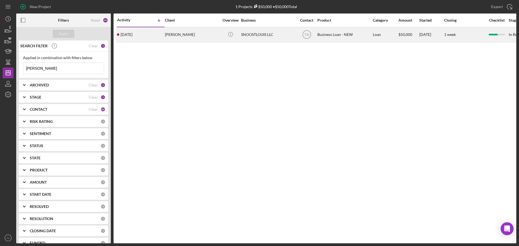
type input "hatcher"
click at [182, 34] on div "Dareka Hatcher" at bounding box center [192, 35] width 54 height 14
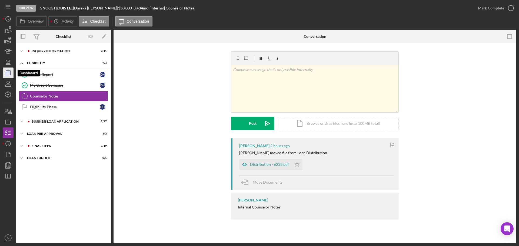
click at [10, 73] on line "button" at bounding box center [8, 73] width 4 height 0
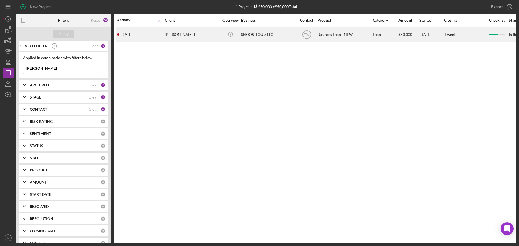
click at [171, 33] on div "Dareka Hatcher" at bounding box center [192, 35] width 54 height 14
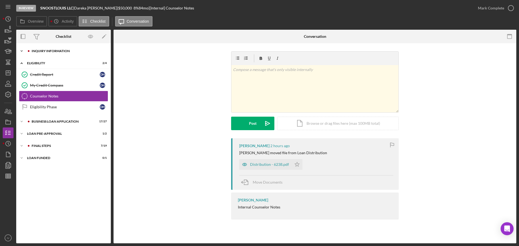
click at [38, 49] on div "Icon/Expander INQUIRY INFORMATION 9 / 11" at bounding box center [63, 51] width 95 height 11
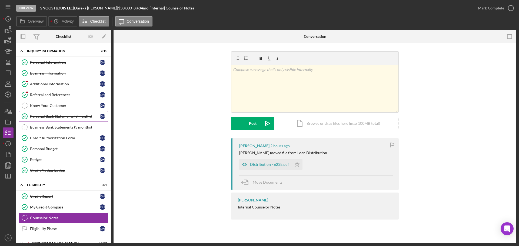
click at [55, 115] on div "Personal Bank Statements (3 months)" at bounding box center [65, 116] width 70 height 4
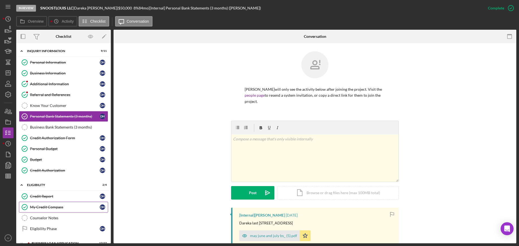
click at [43, 208] on div "My Credit Compass" at bounding box center [65, 207] width 70 height 4
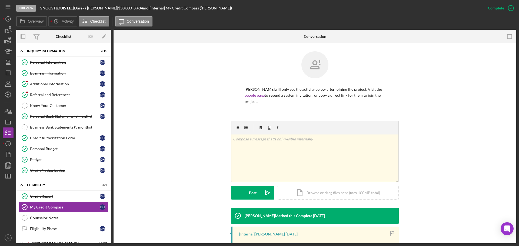
scroll to position [85, 0]
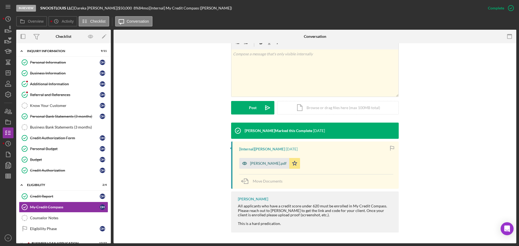
click at [271, 162] on div "MIA IRVING MCC.pdf" at bounding box center [268, 163] width 37 height 4
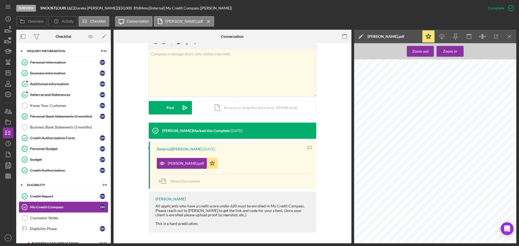
scroll to position [45, 0]
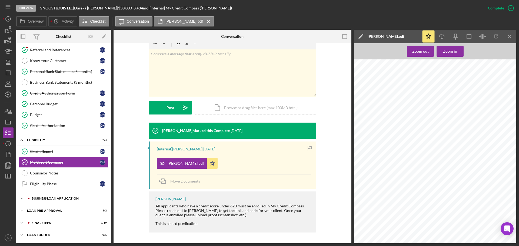
click at [56, 197] on div "Icon/Expander BUSINESS LOAN APPLICATION 17 / 27" at bounding box center [63, 198] width 95 height 11
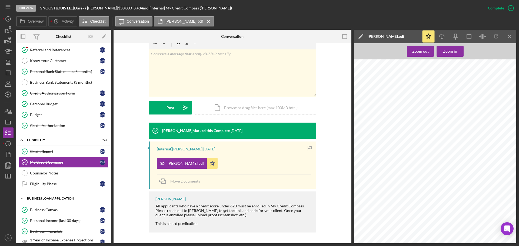
scroll to position [72, 0]
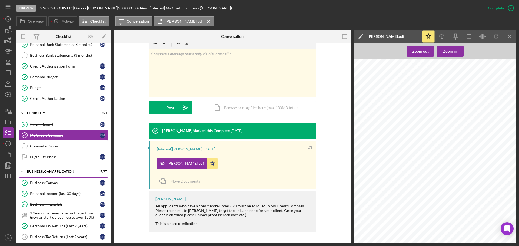
click at [46, 182] on div "Business Canvas" at bounding box center [65, 183] width 70 height 4
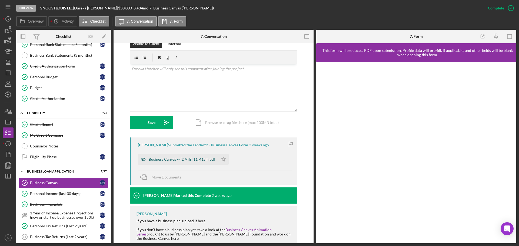
click at [158, 161] on div "Business Canvas -- 2025-09-02 11_41am.pdf" at bounding box center [182, 159] width 67 height 4
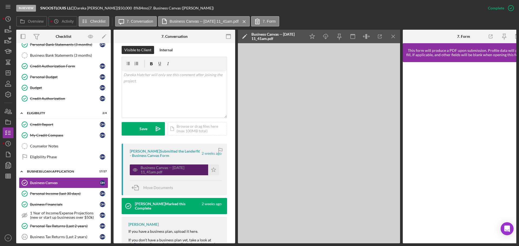
scroll to position [87, 0]
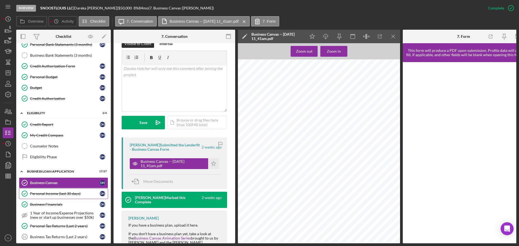
click at [63, 194] on div "Personal Income (last 30 days)" at bounding box center [65, 194] width 70 height 4
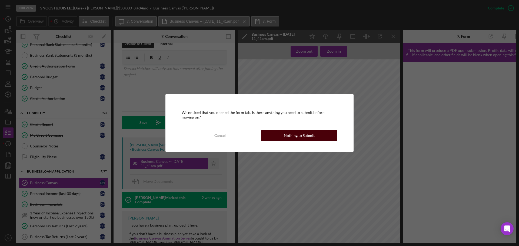
click at [318, 135] on button "Nothing to Submit" at bounding box center [299, 135] width 77 height 11
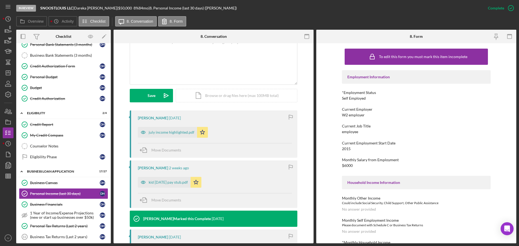
scroll to position [81, 0]
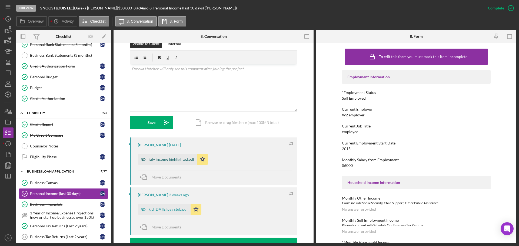
click at [166, 160] on div "july income highlighted.pdf" at bounding box center [172, 159] width 46 height 4
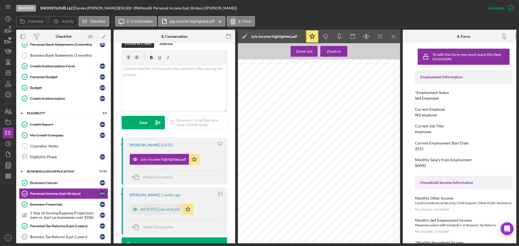
scroll to position [297, 0]
drag, startPoint x: 251, startPoint y: 235, endPoint x: 273, endPoint y: 233, distance: 22.2
click at [273, 233] on div at bounding box center [466, 60] width 457 height 596
click at [393, 36] on line "button" at bounding box center [393, 36] width 3 height 3
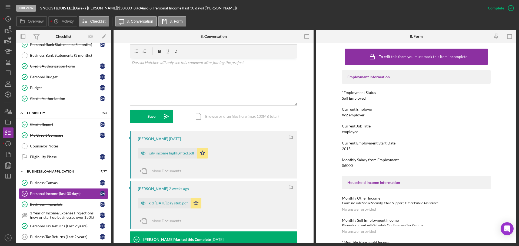
scroll to position [81, 0]
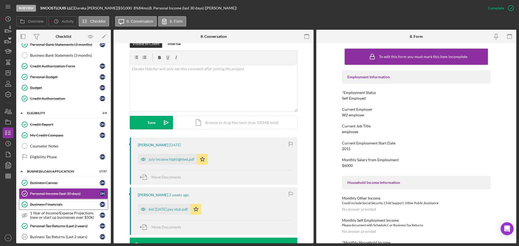
click at [49, 204] on div "Business Financials" at bounding box center [65, 205] width 70 height 4
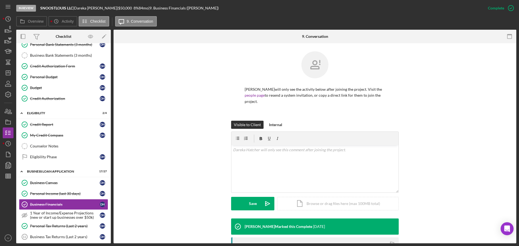
scroll to position [108, 0]
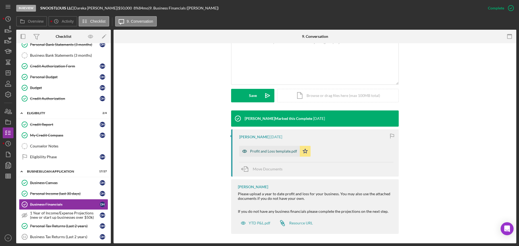
click at [262, 151] on div "Profit and Loss template.pdf" at bounding box center [273, 151] width 47 height 4
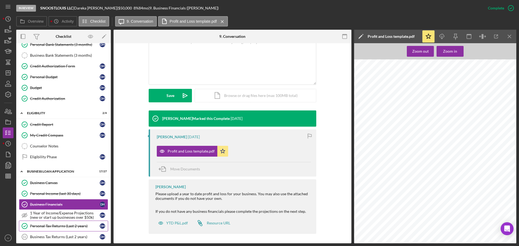
click at [72, 225] on div "Personal Tax Returns (Last 2 years)" at bounding box center [65, 226] width 70 height 4
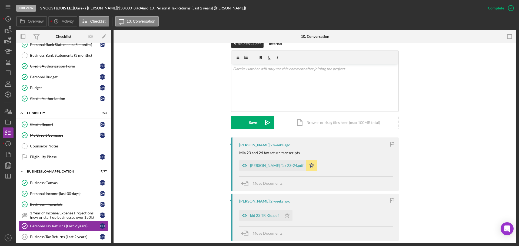
scroll to position [108, 0]
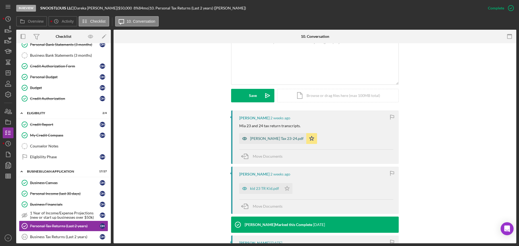
click at [260, 140] on div "Mia Irving Tax 23-24.pdf" at bounding box center [277, 139] width 54 height 4
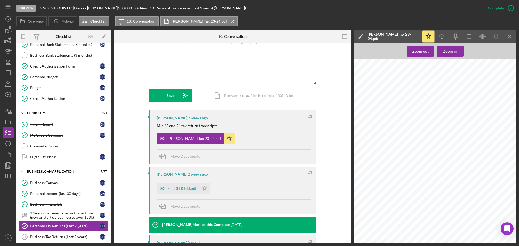
scroll to position [1319, 0]
click at [181, 188] on div "kid 23 TR Kid.pdf" at bounding box center [182, 189] width 29 height 4
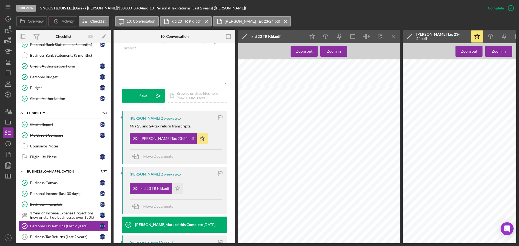
scroll to position [216, 0]
click at [394, 37] on icon "Icon/Menu Close" at bounding box center [393, 37] width 12 height 12
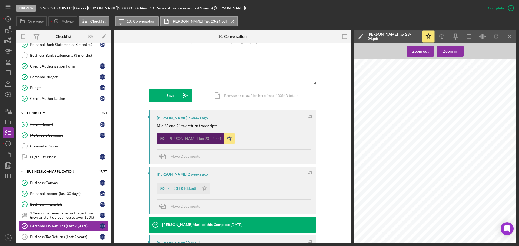
click at [181, 139] on div "Mia Irving Tax 23-24.pdf" at bounding box center [195, 139] width 54 height 4
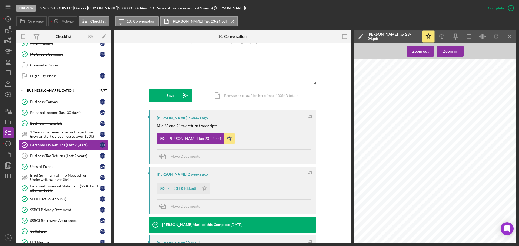
scroll to position [207, 0]
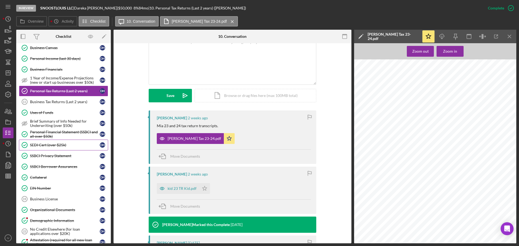
click at [50, 146] on div "SEDI Cert (over $25k)" at bounding box center [65, 145] width 70 height 4
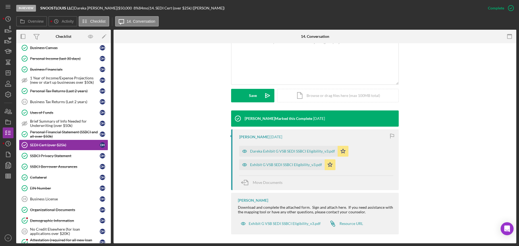
scroll to position [110, 0]
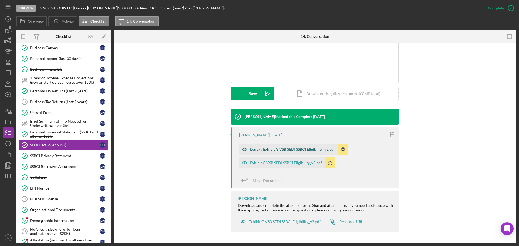
click at [267, 150] on div "Dareka Exhibit G VSB SEDI SSBCI Eligibility_v3.pdf" at bounding box center [292, 149] width 85 height 4
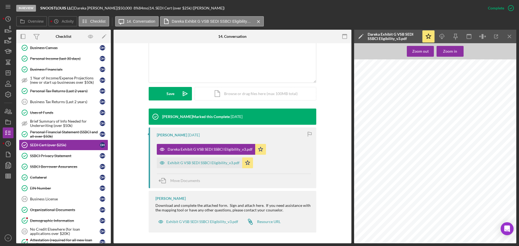
scroll to position [221, 0]
click at [186, 164] on div "Exhibit G VSB SEDI SSBCI Eligibility_v3.pdf" at bounding box center [204, 163] width 72 height 4
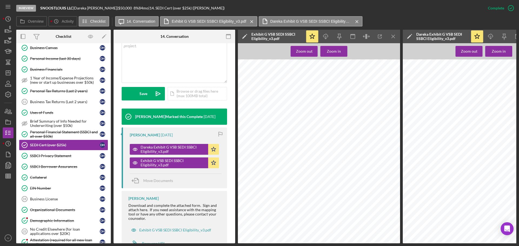
scroll to position [250, 0]
click at [69, 155] on div "SSBCI Privacy Statement" at bounding box center [65, 156] width 70 height 4
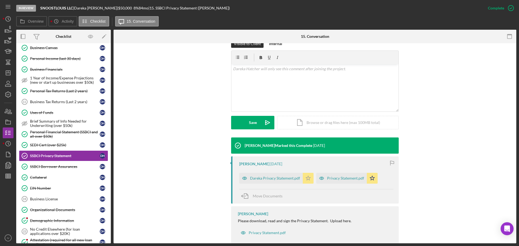
scroll to position [92, 0]
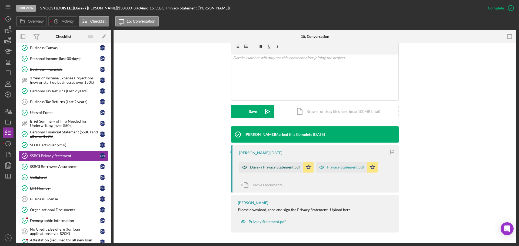
click at [272, 167] on div "Dareka Privacy Statement.pdf" at bounding box center [275, 167] width 50 height 4
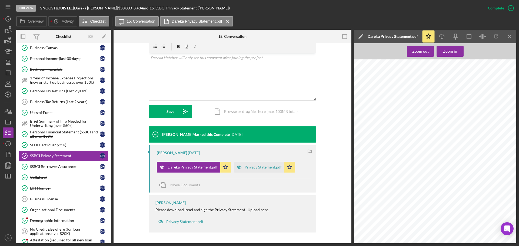
scroll to position [34, 0]
click at [255, 167] on div "Privacy Statement.pdf" at bounding box center [263, 167] width 37 height 4
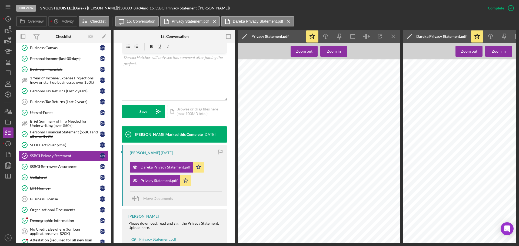
scroll to position [36, 0]
click at [37, 168] on div "SSBCI Borrower Assurances" at bounding box center [65, 167] width 70 height 4
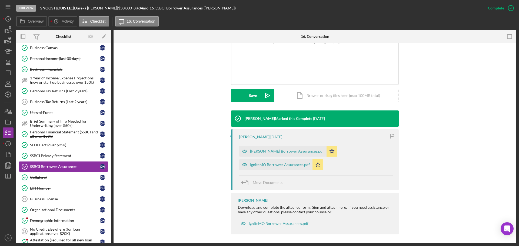
scroll to position [110, 0]
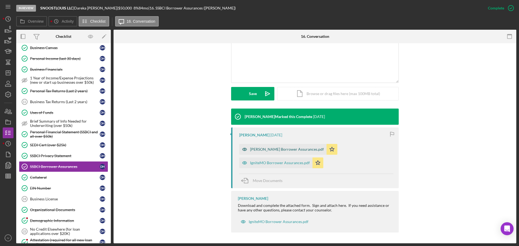
click at [258, 149] on div "Dareka IgniteMO Borrower Assurances.pdf" at bounding box center [287, 149] width 74 height 4
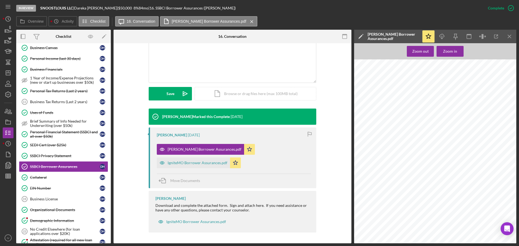
scroll to position [34, 0]
click at [200, 163] on div "IgniteMO Borrower Assurances.pdf" at bounding box center [198, 163] width 60 height 4
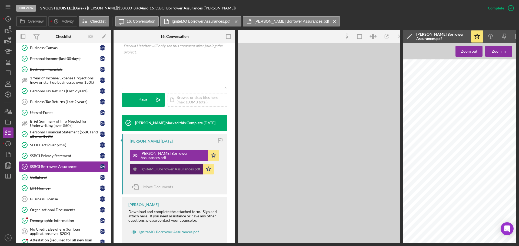
scroll to position [116, 0]
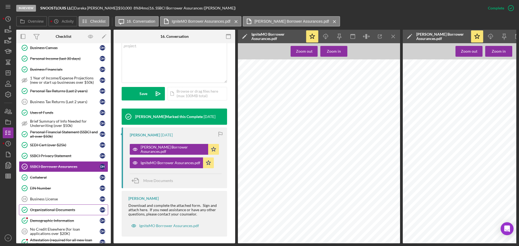
click at [49, 210] on div "Organizational Documents" at bounding box center [65, 210] width 70 height 4
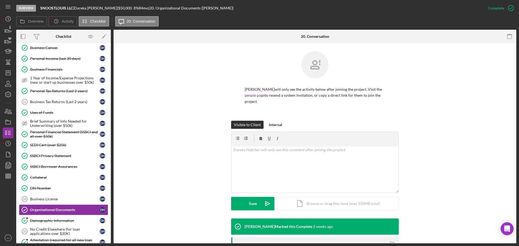
scroll to position [108, 0]
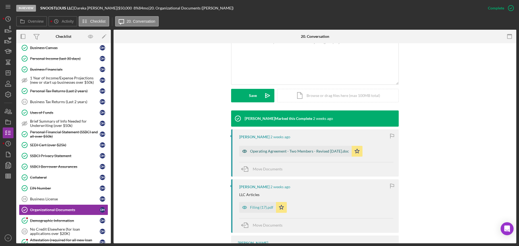
click at [258, 151] on div "Operating Agreement - Two Members - Revised April 2019.doc" at bounding box center [299, 151] width 99 height 4
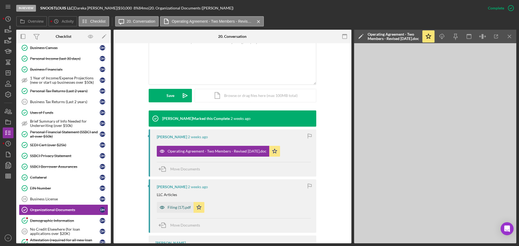
click at [177, 207] on div "Filing (17).pdf" at bounding box center [179, 207] width 23 height 4
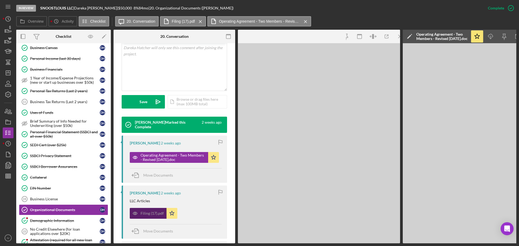
scroll to position [114, 0]
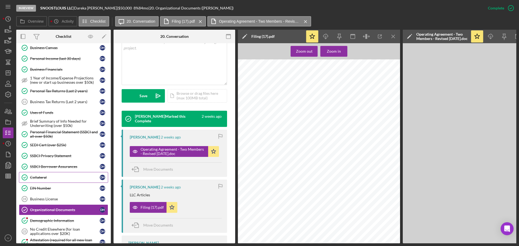
click at [39, 176] on div "Collateral" at bounding box center [65, 177] width 70 height 4
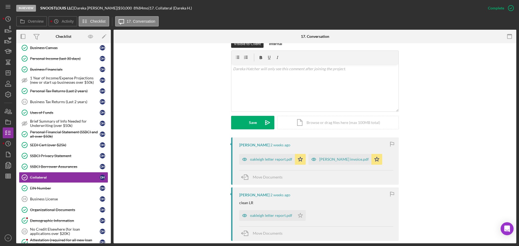
scroll to position [108, 0]
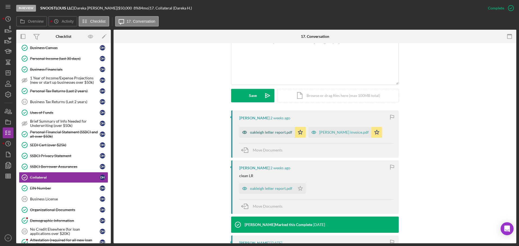
click at [275, 132] on div "oakleigh letter report.pdf" at bounding box center [271, 132] width 42 height 4
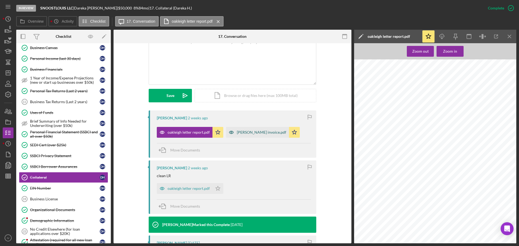
click at [246, 133] on div "hatcher invoice.pdf" at bounding box center [261, 132] width 49 height 4
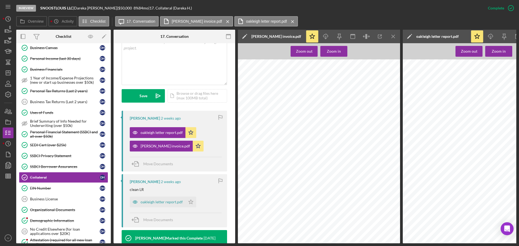
scroll to position [36, 0]
click at [58, 134] on div "Personal Financial Statement (SSBCI and all over $50k)" at bounding box center [65, 134] width 70 height 9
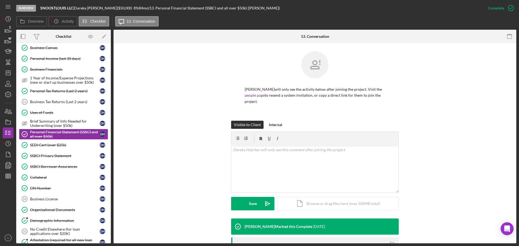
scroll to position [108, 0]
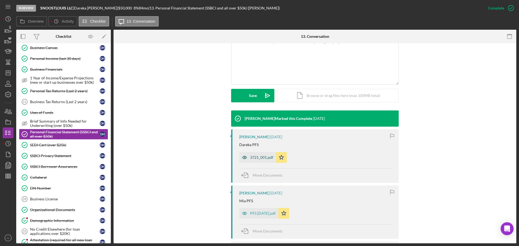
click at [260, 158] on div "3721_001.pdf" at bounding box center [261, 157] width 23 height 4
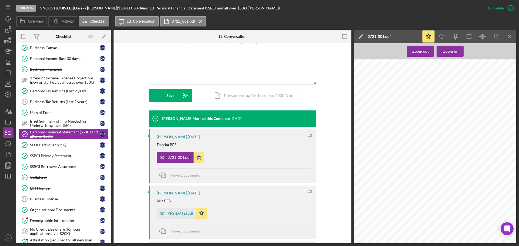
scroll to position [0, 0]
click at [175, 212] on div "PFS 4.24.19.pdf" at bounding box center [181, 213] width 26 height 4
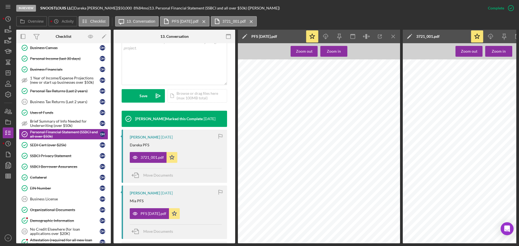
scroll to position [169, 0]
click at [47, 189] on div "EIN Number" at bounding box center [65, 188] width 70 height 4
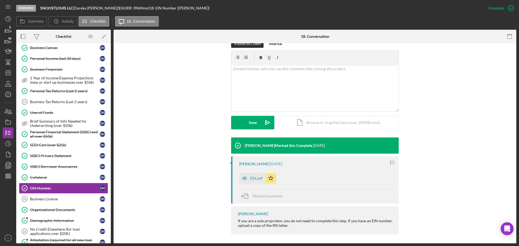
scroll to position [83, 0]
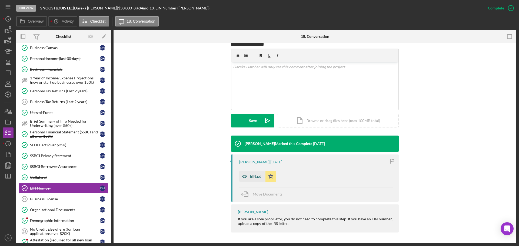
click at [255, 178] on div "EIN.pdf" at bounding box center [256, 176] width 13 height 4
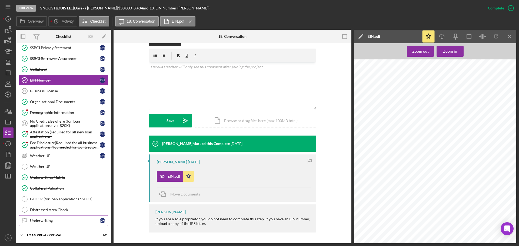
scroll to position [340, 0]
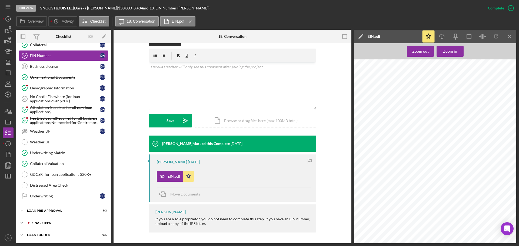
click at [51, 221] on div "Icon/Expander FINAL STEPS 7 / 19" at bounding box center [63, 223] width 95 height 11
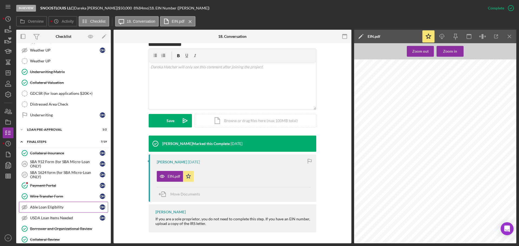
scroll to position [448, 0]
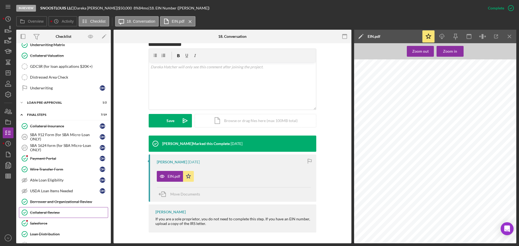
click at [49, 211] on div "Collateral Review" at bounding box center [69, 213] width 78 height 4
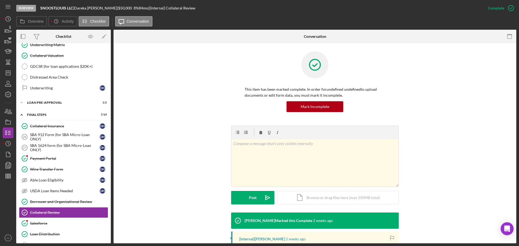
scroll to position [86, 0]
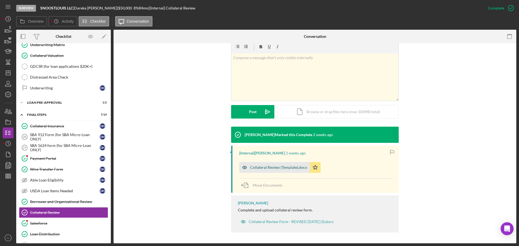
click at [279, 167] on div "Collateral Review (Template).docx" at bounding box center [278, 167] width 57 height 4
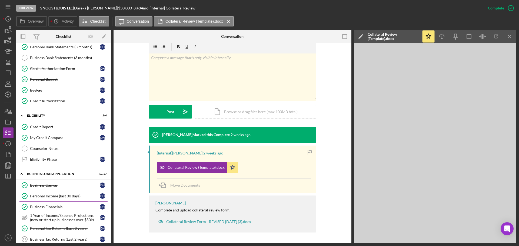
scroll to position [42, 0]
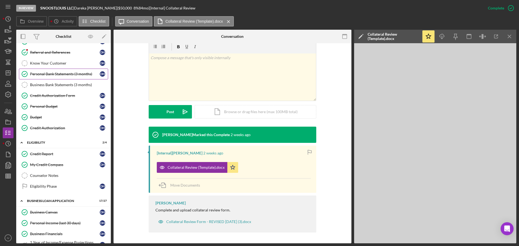
click at [43, 75] on div "Personal Bank Statements (3 months)" at bounding box center [65, 74] width 70 height 4
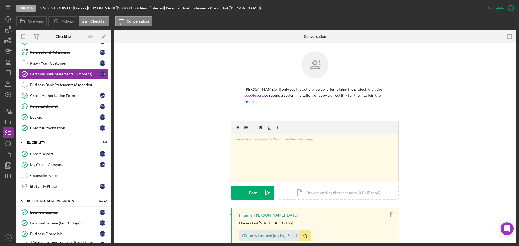
scroll to position [81, 0]
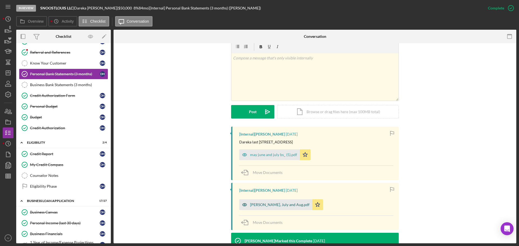
click at [275, 204] on div "Mia June, July and Aug.pdf" at bounding box center [279, 205] width 59 height 4
